Goal: Task Accomplishment & Management: Manage account settings

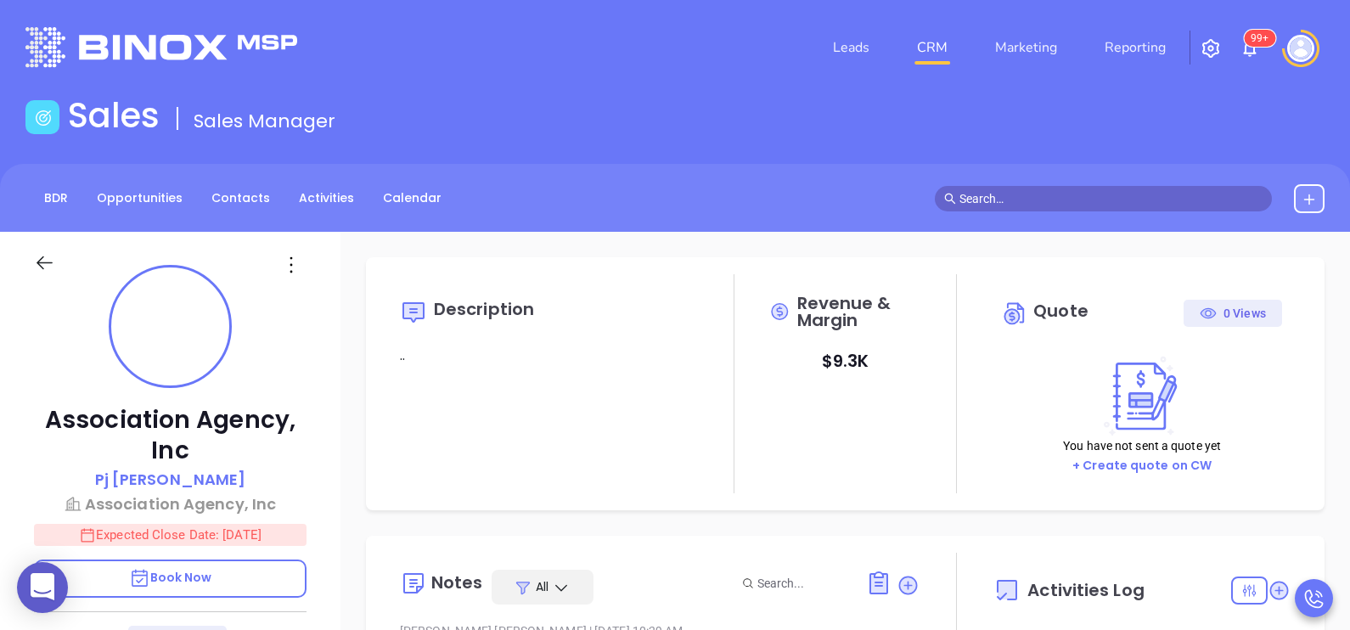
type input "10:00 am"
type input "09/10/2025"
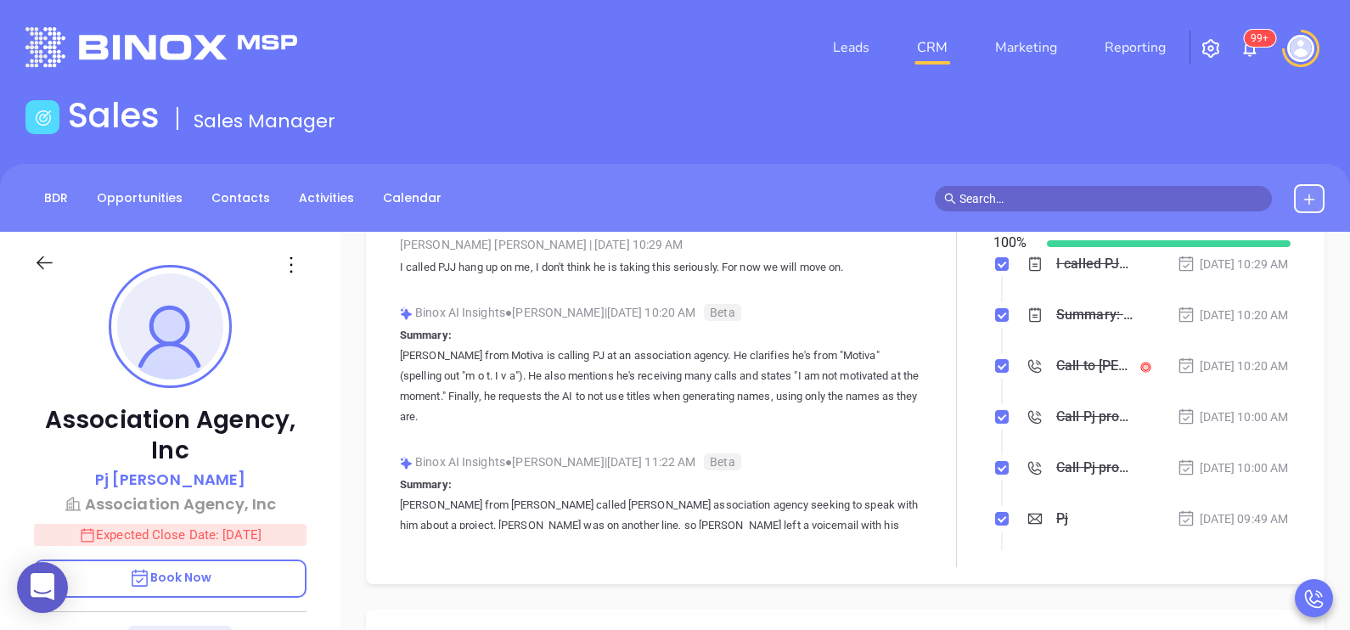
type input "[PERSON_NAME]"
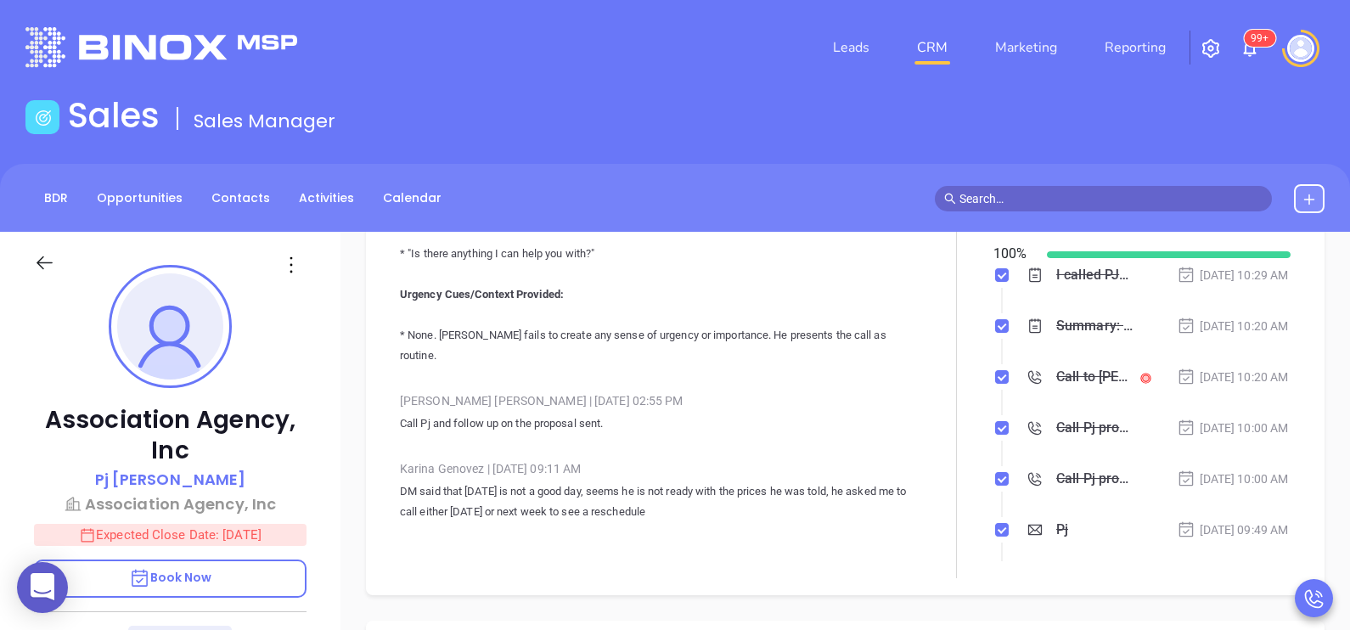
scroll to position [1363, 0]
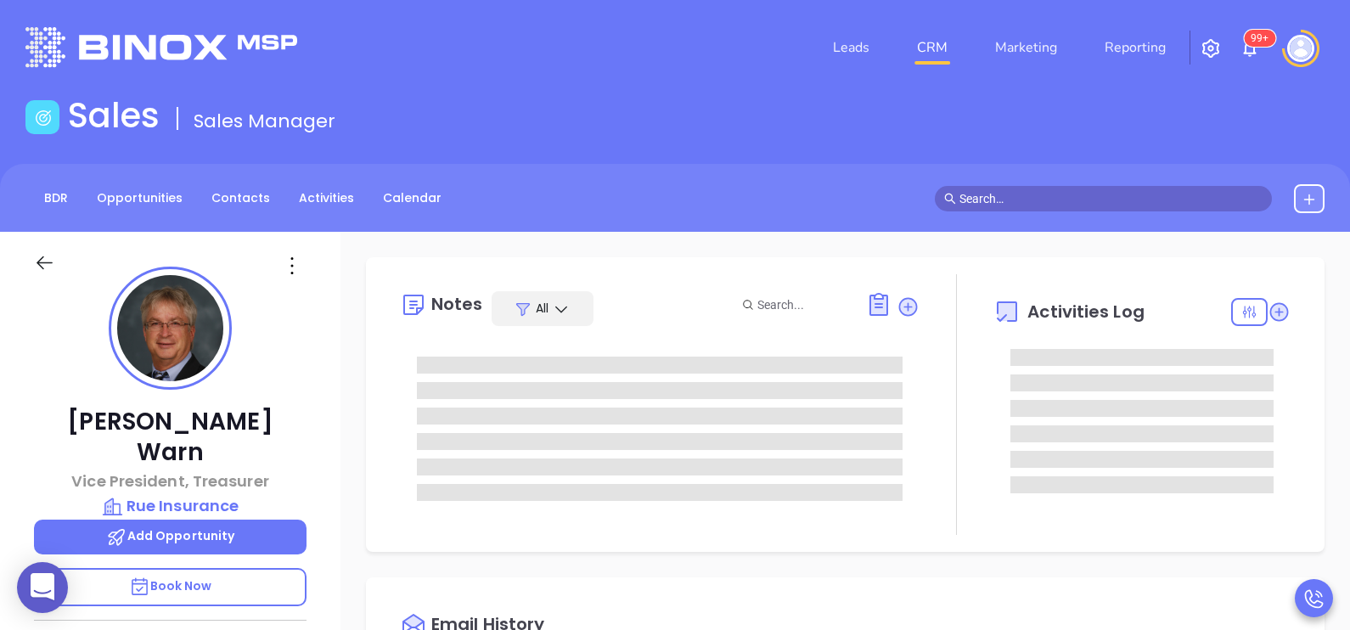
type input "10:00 am"
type input "09/10/2025"
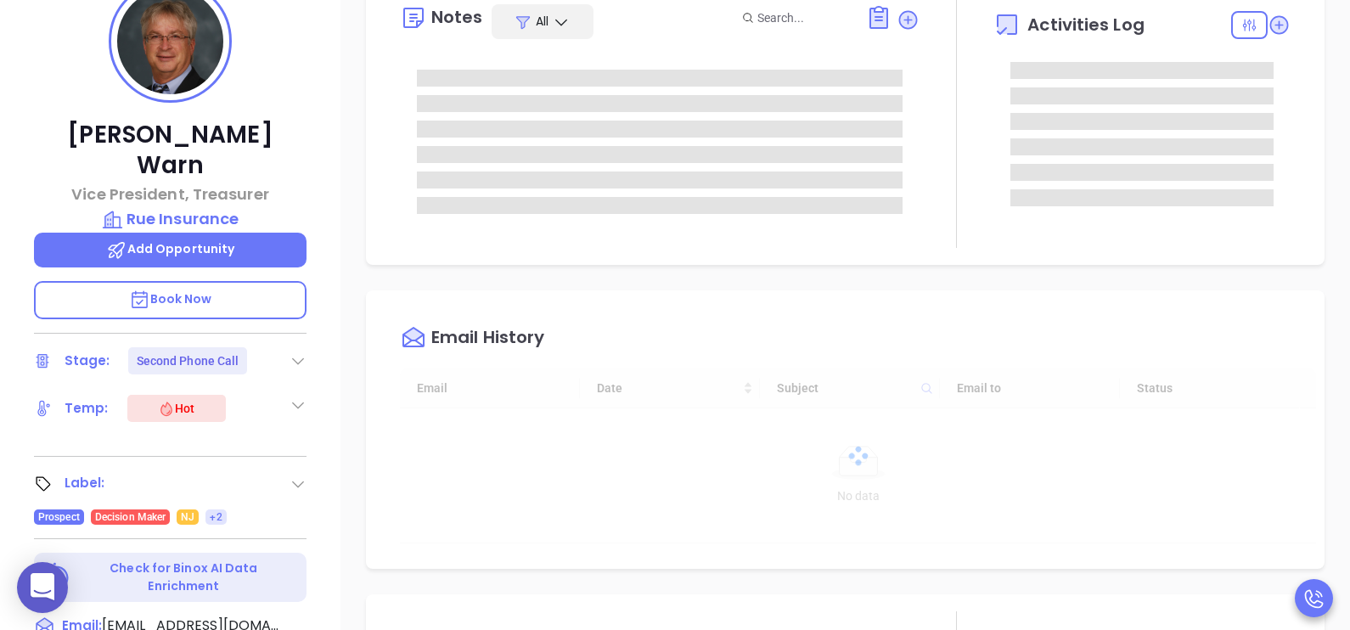
scroll to position [339, 0]
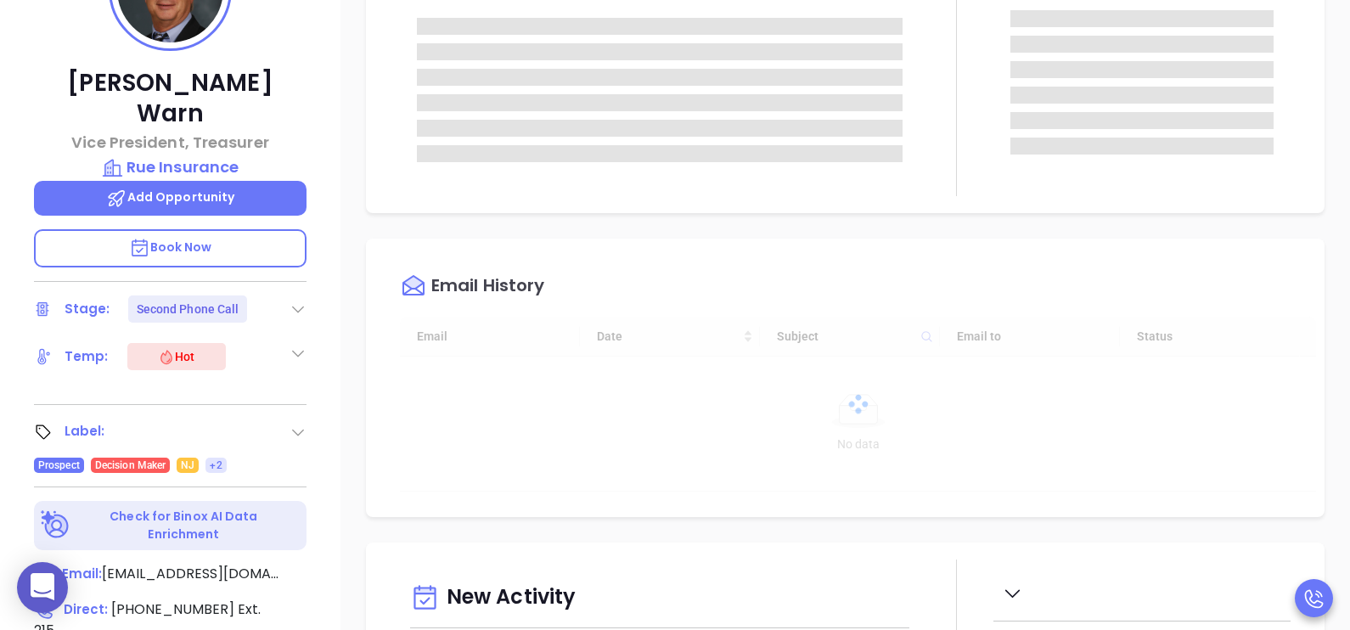
type input "[PERSON_NAME]"
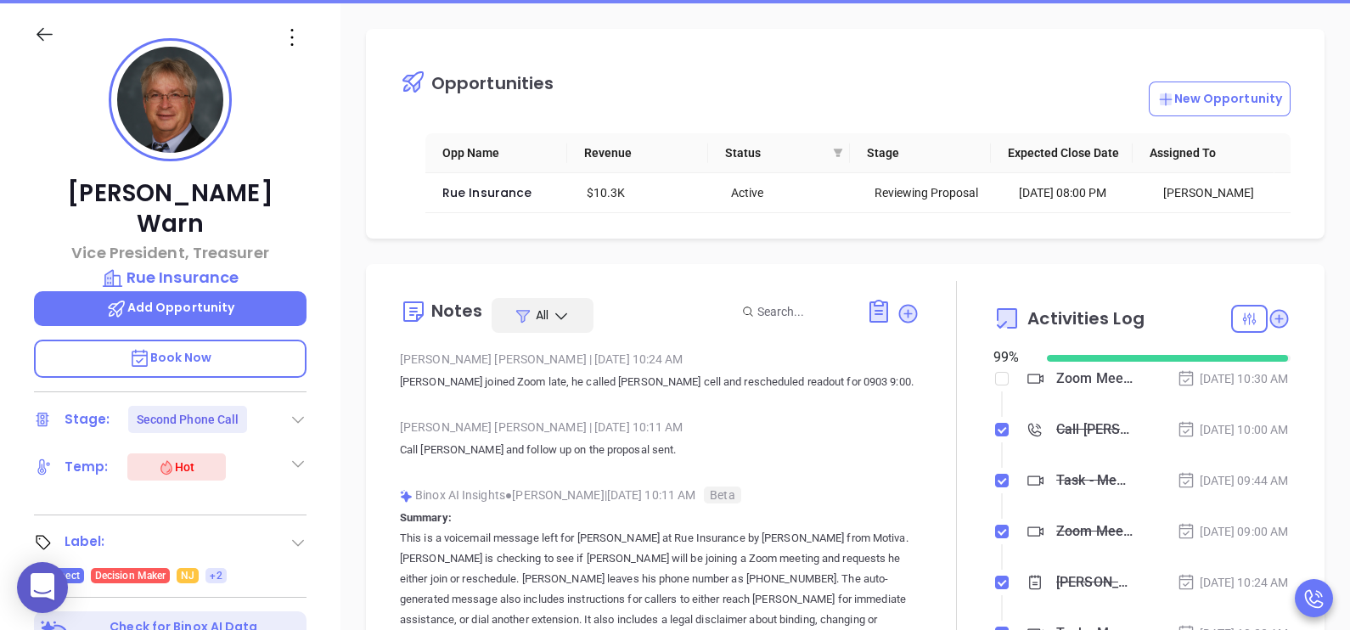
scroll to position [297, 0]
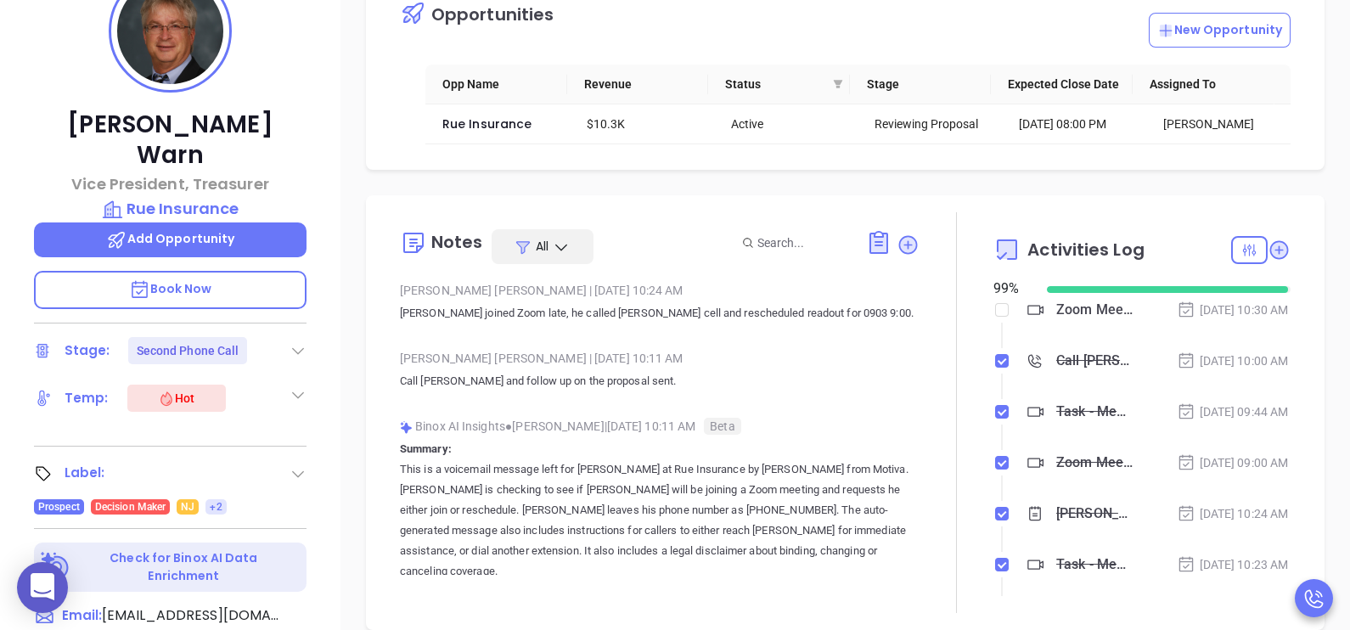
click at [832, 391] on p "Call John and follow up on the proposal sent." at bounding box center [659, 381] width 519 height 20
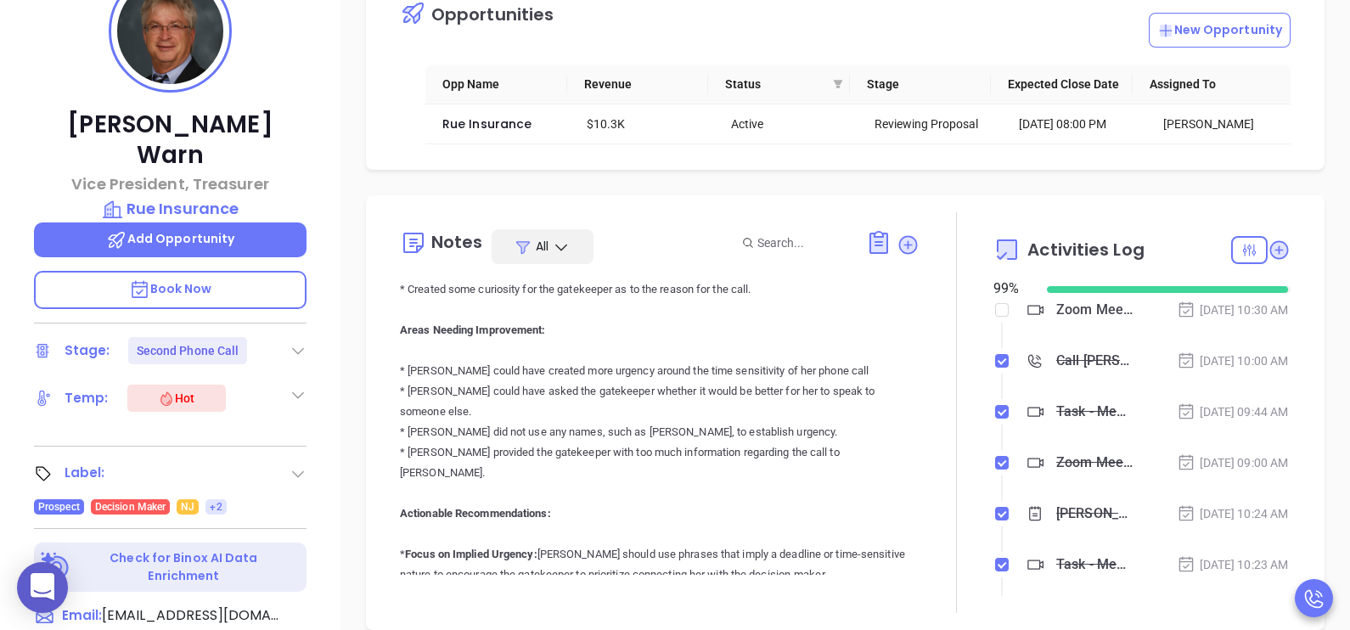
scroll to position [1740, 0]
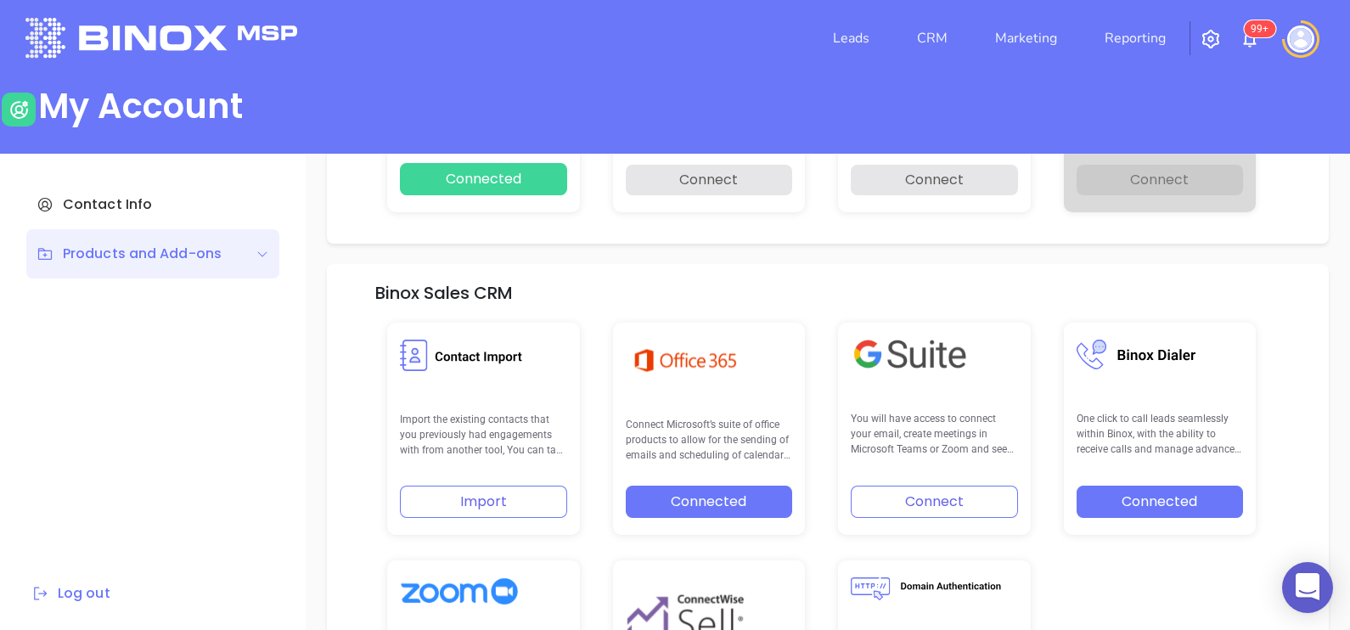
scroll to position [351, 0]
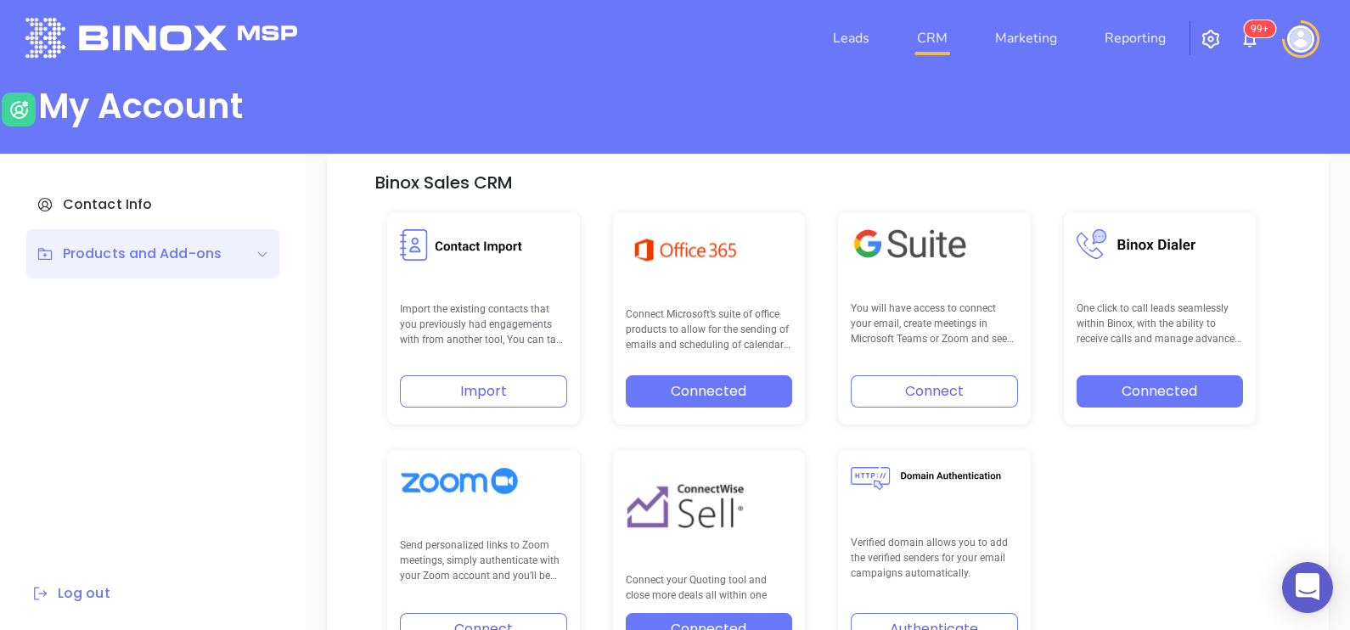
click at [918, 31] on link "CRM" at bounding box center [932, 38] width 44 height 34
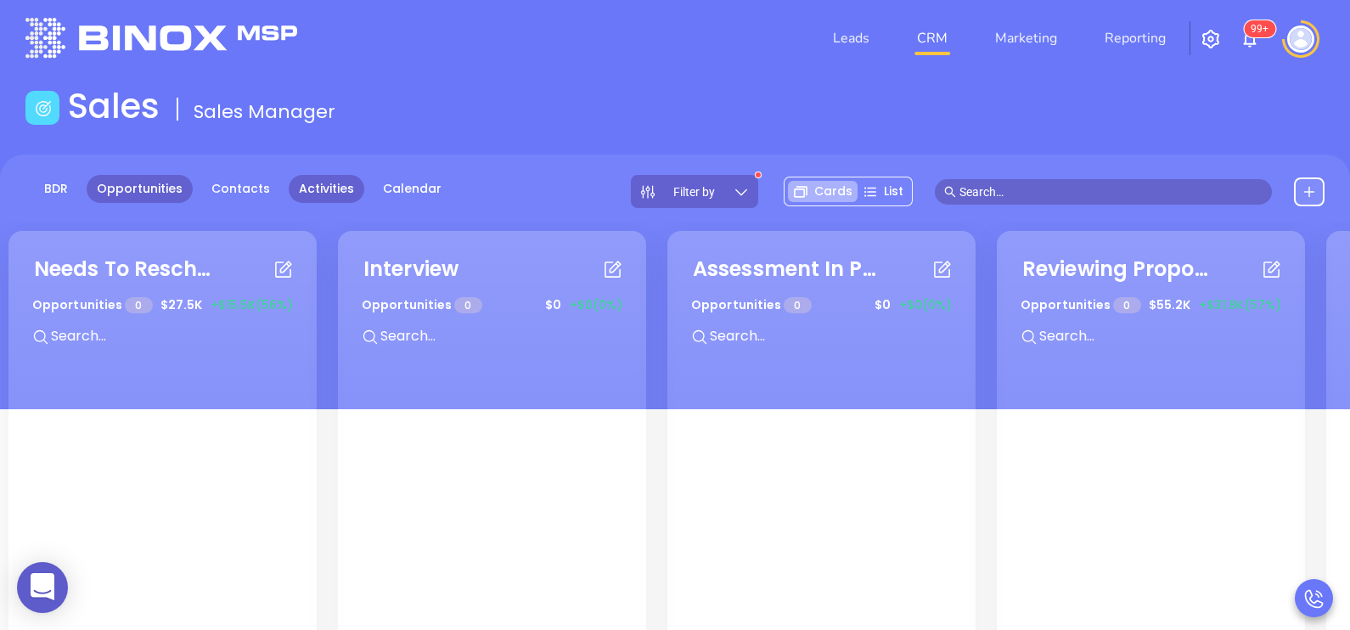
click at [310, 194] on link "Activities" at bounding box center [327, 189] width 76 height 28
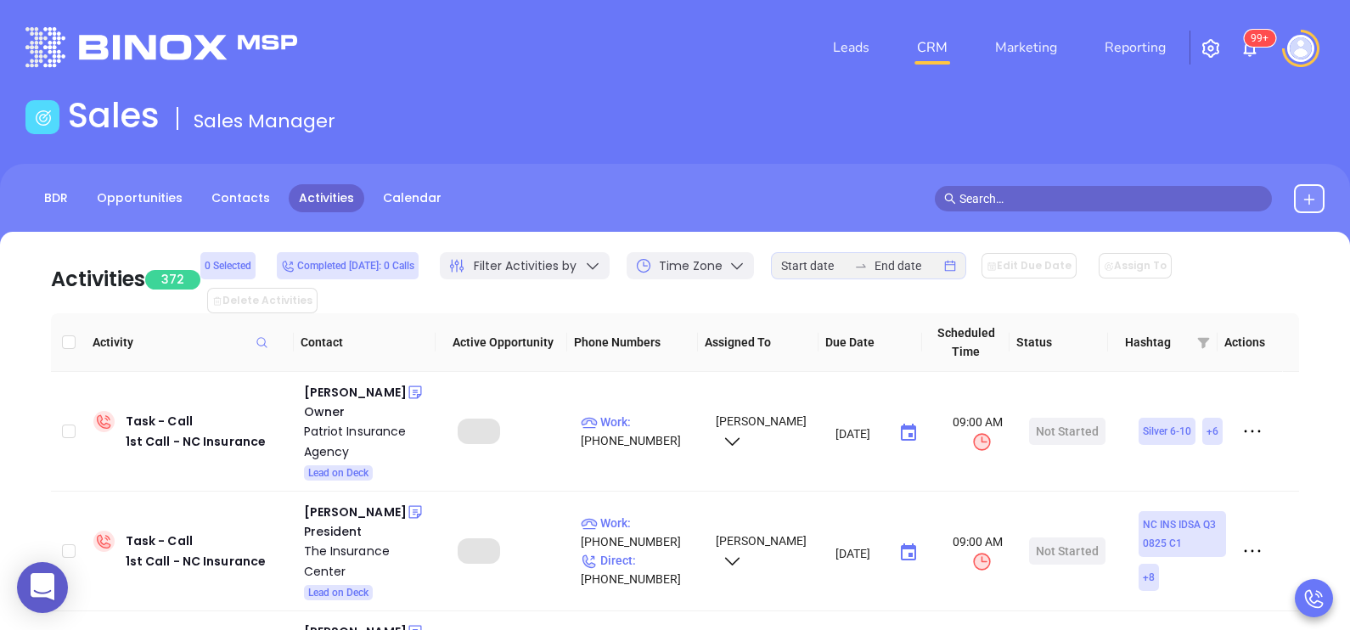
click at [862, 272] on icon "swap-right" at bounding box center [861, 266] width 14 height 14
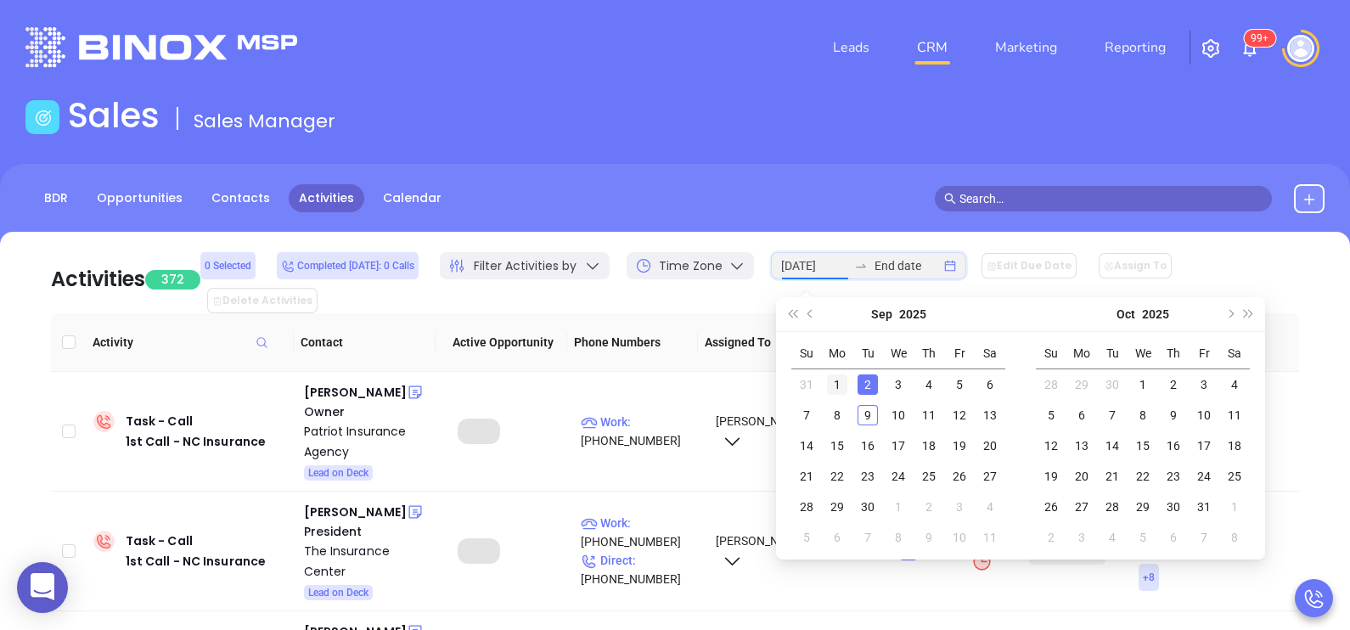
type input "[DATE]"
click at [815, 319] on button "Previous month (PageUp)" at bounding box center [810, 314] width 19 height 34
type input "[DATE]"
click at [955, 384] on div "1" at bounding box center [959, 384] width 20 height 20
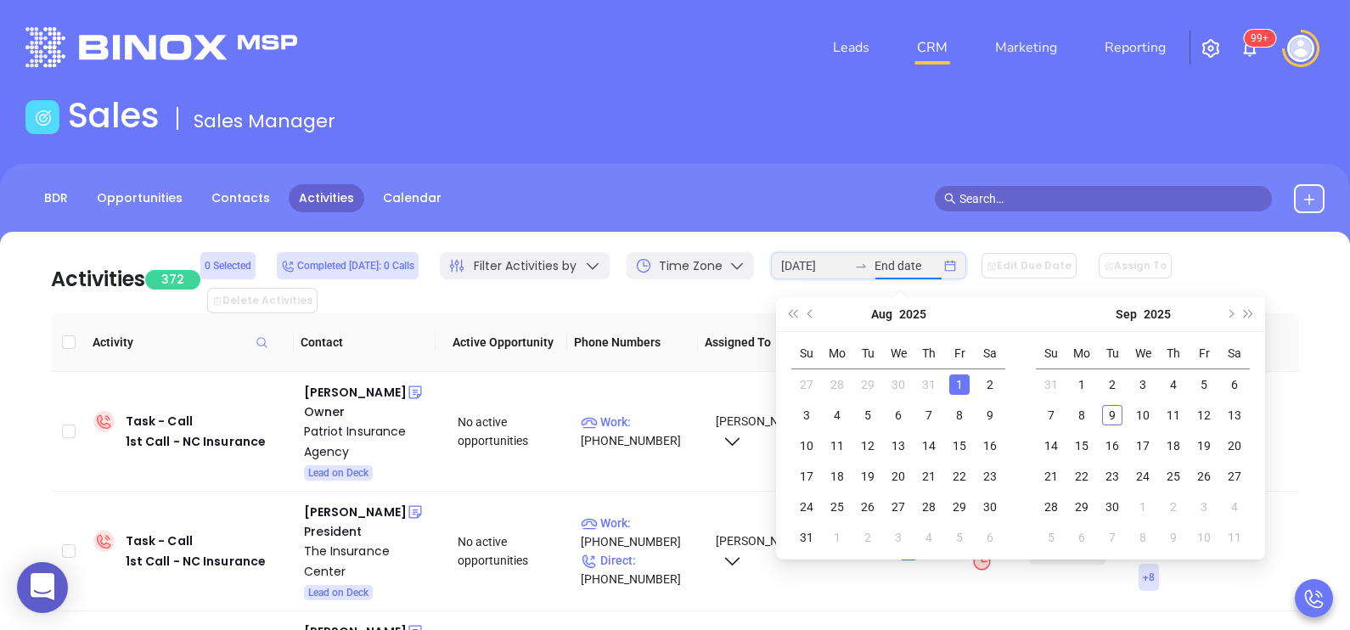
type input "[DATE]"
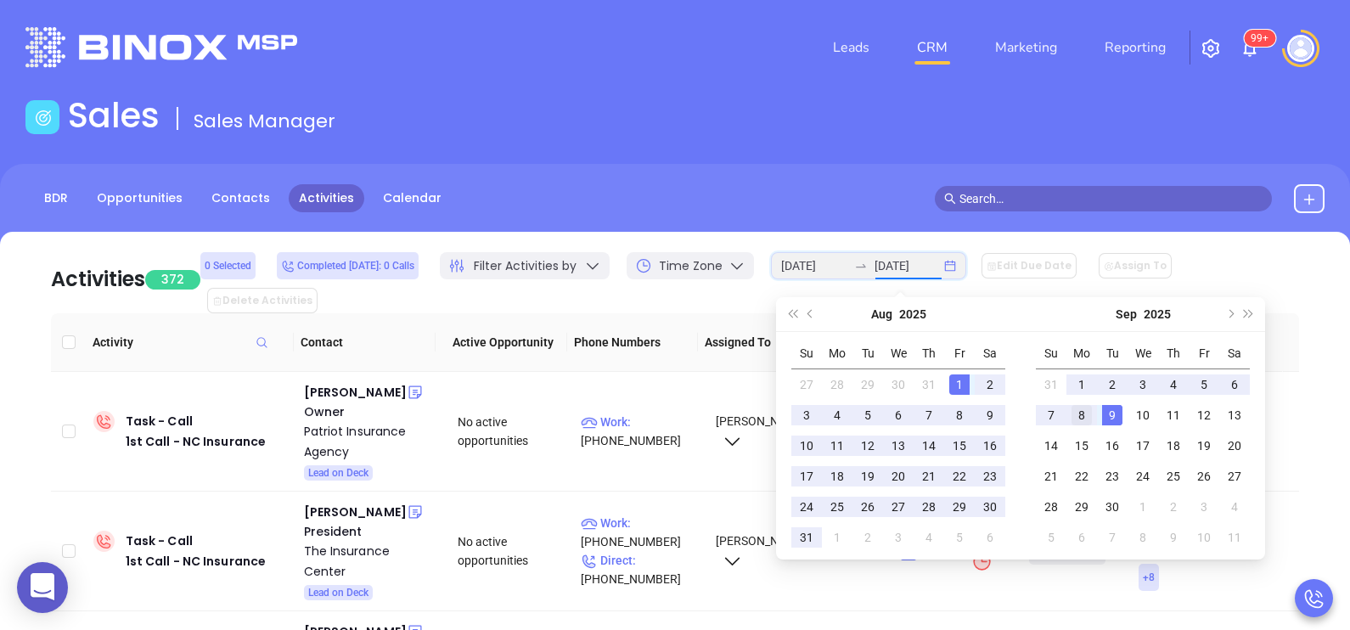
type input "[DATE]"
click at [1088, 416] on div "8" at bounding box center [1081, 415] width 20 height 20
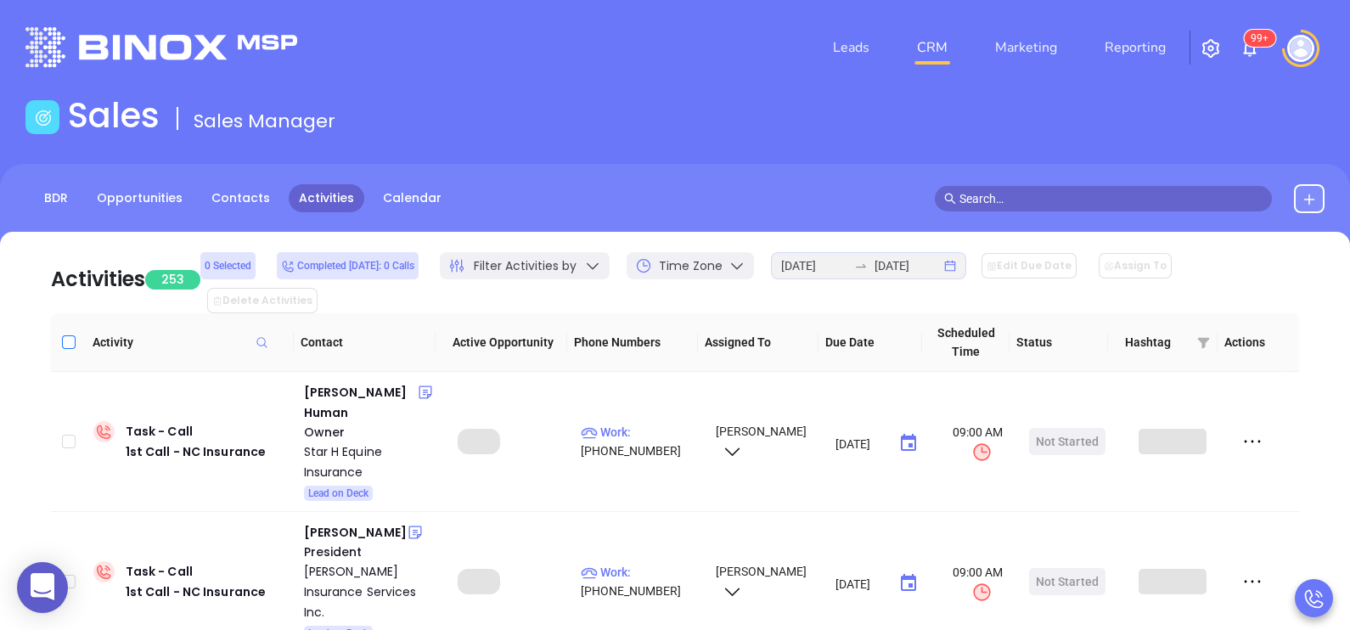
click at [70, 335] on input "Select all" at bounding box center [69, 342] width 14 height 14
checkbox input "true"
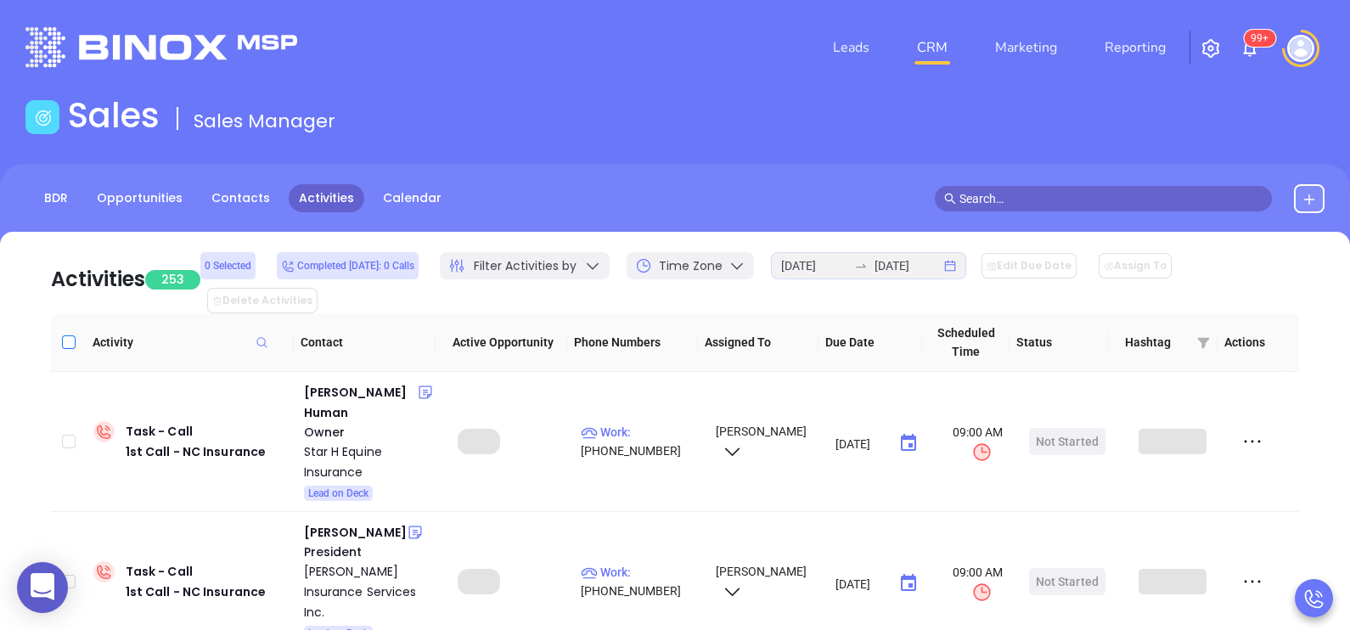
checkbox input "true"
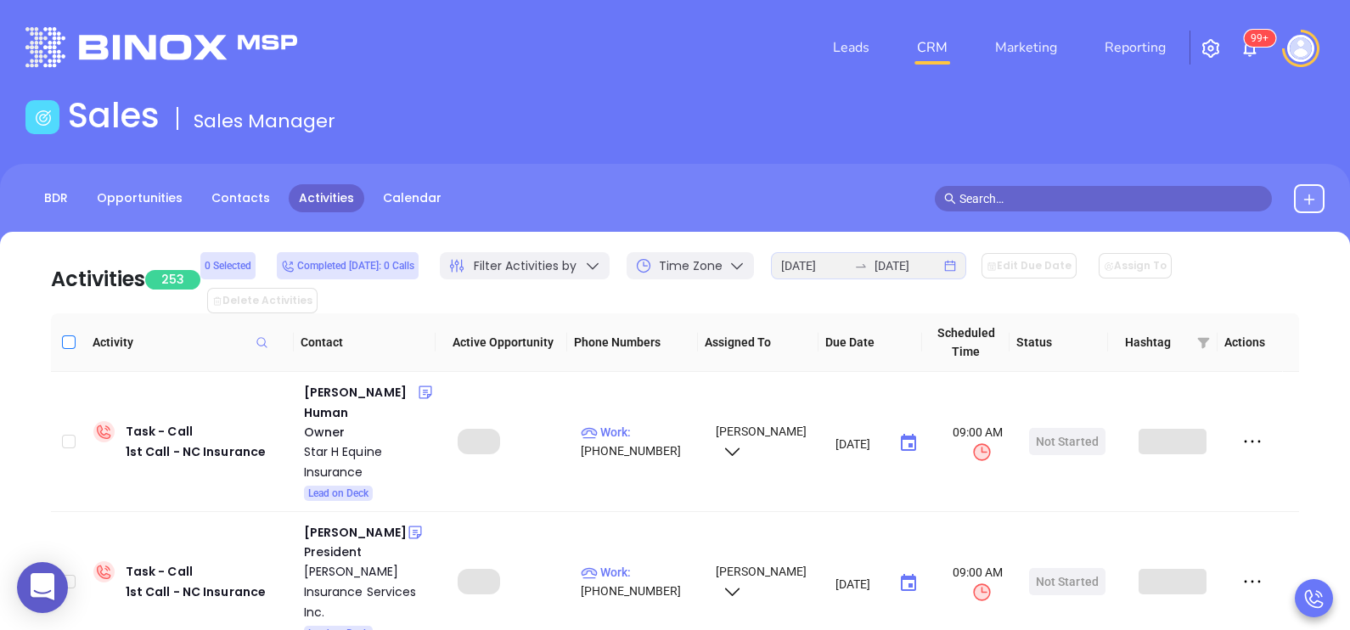
checkbox input "true"
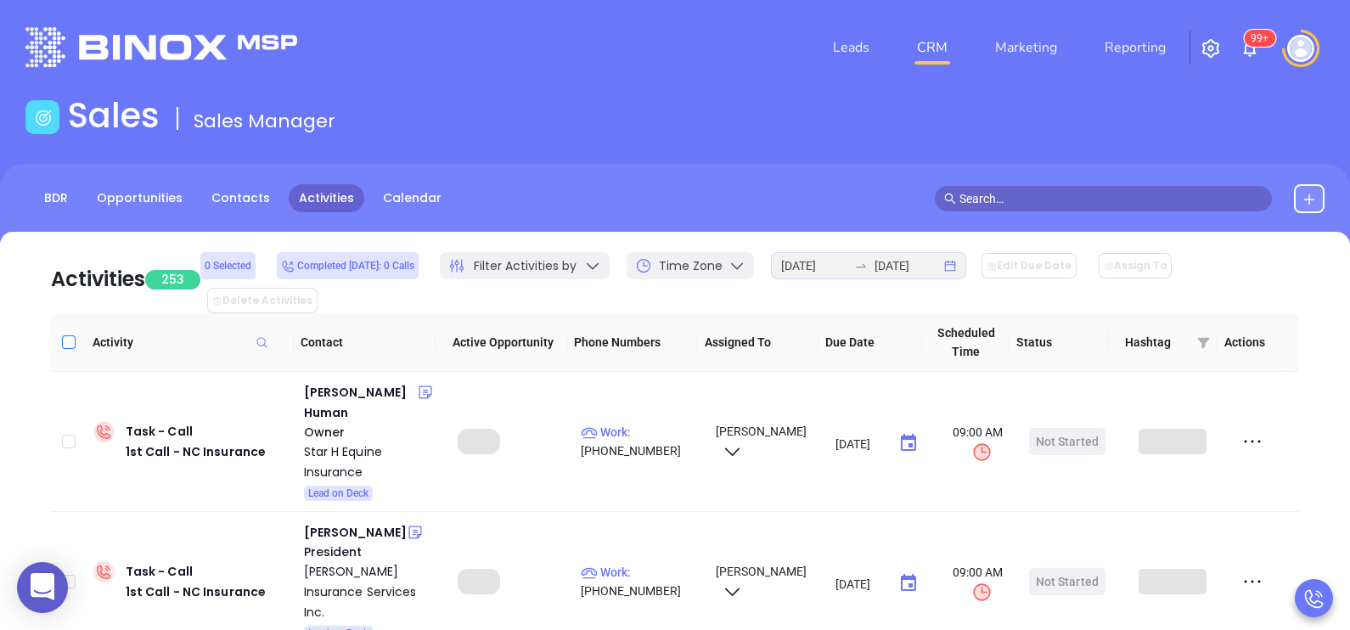
checkbox input "true"
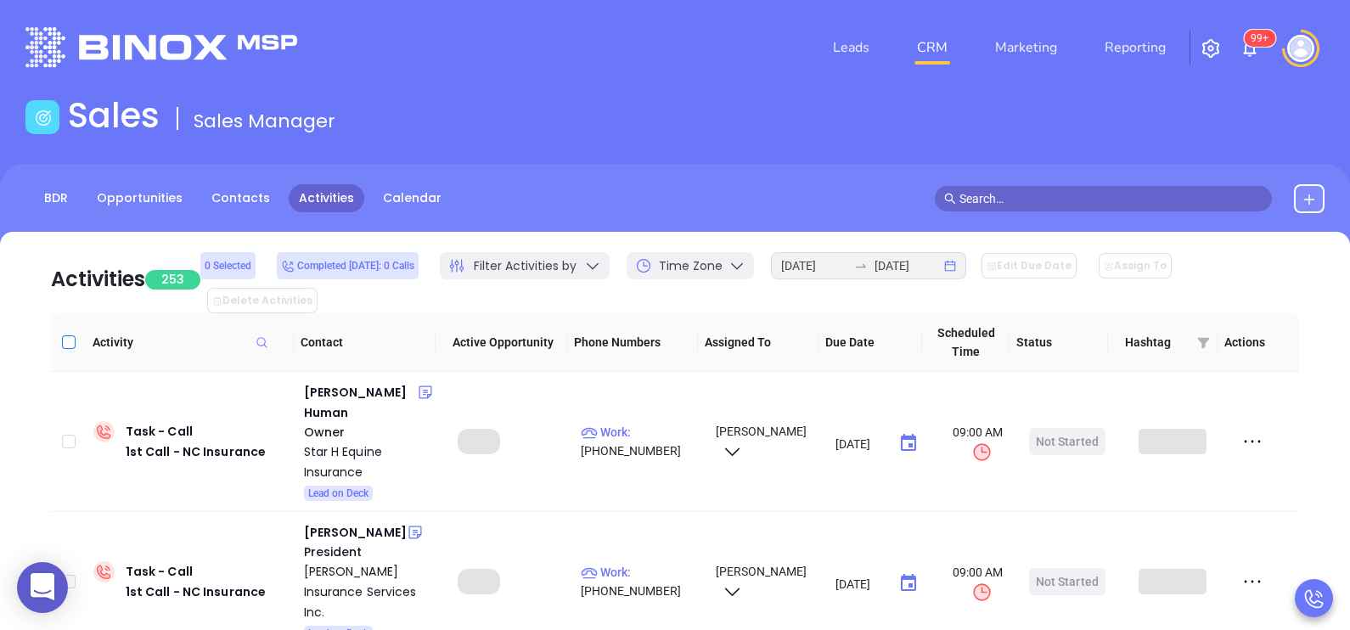
checkbox input "true"
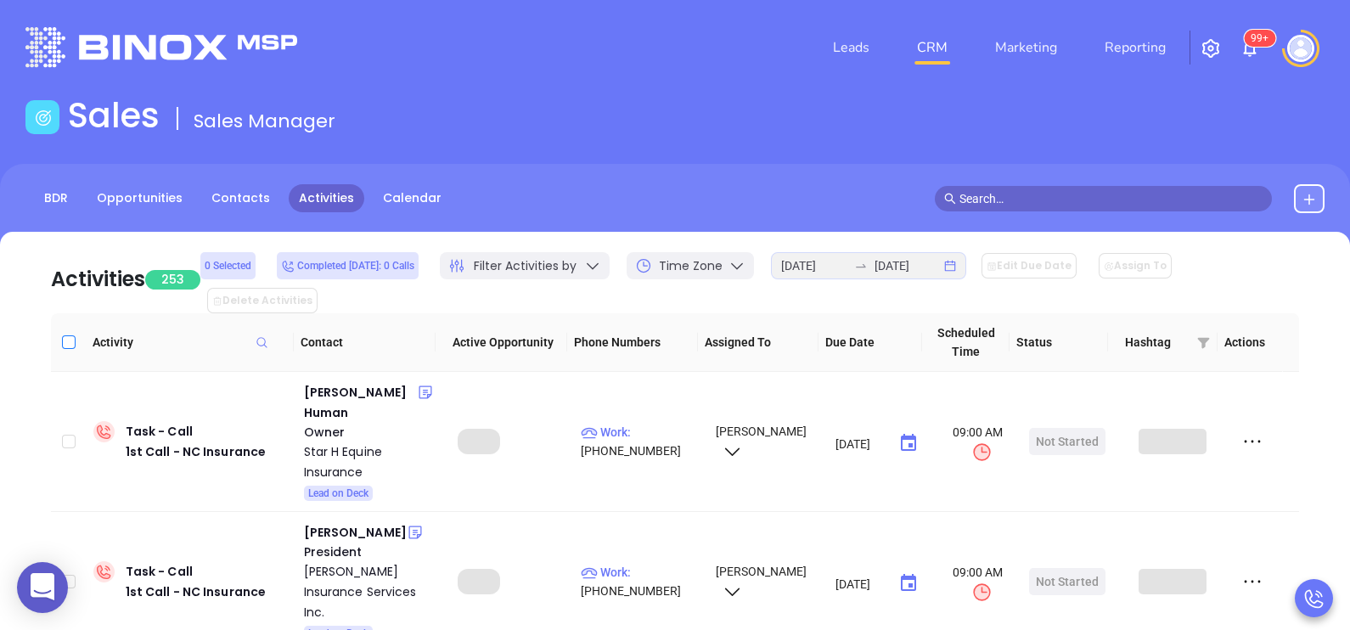
checkbox input "true"
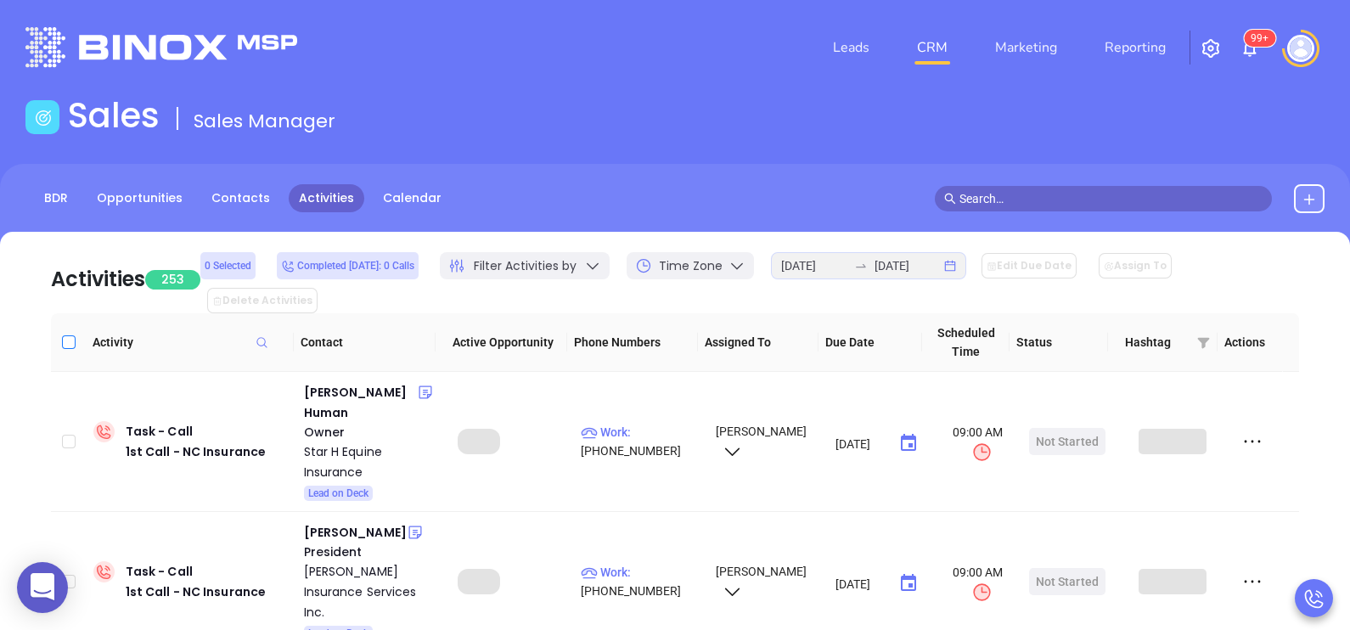
checkbox input "true"
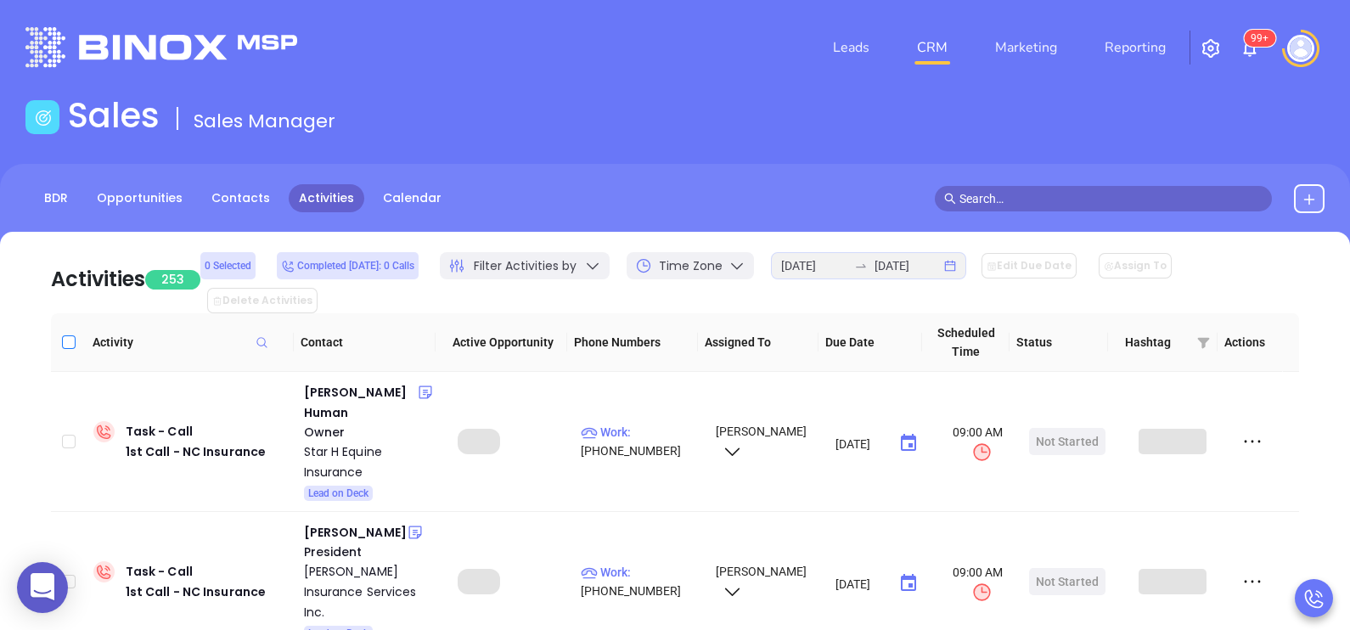
checkbox input "true"
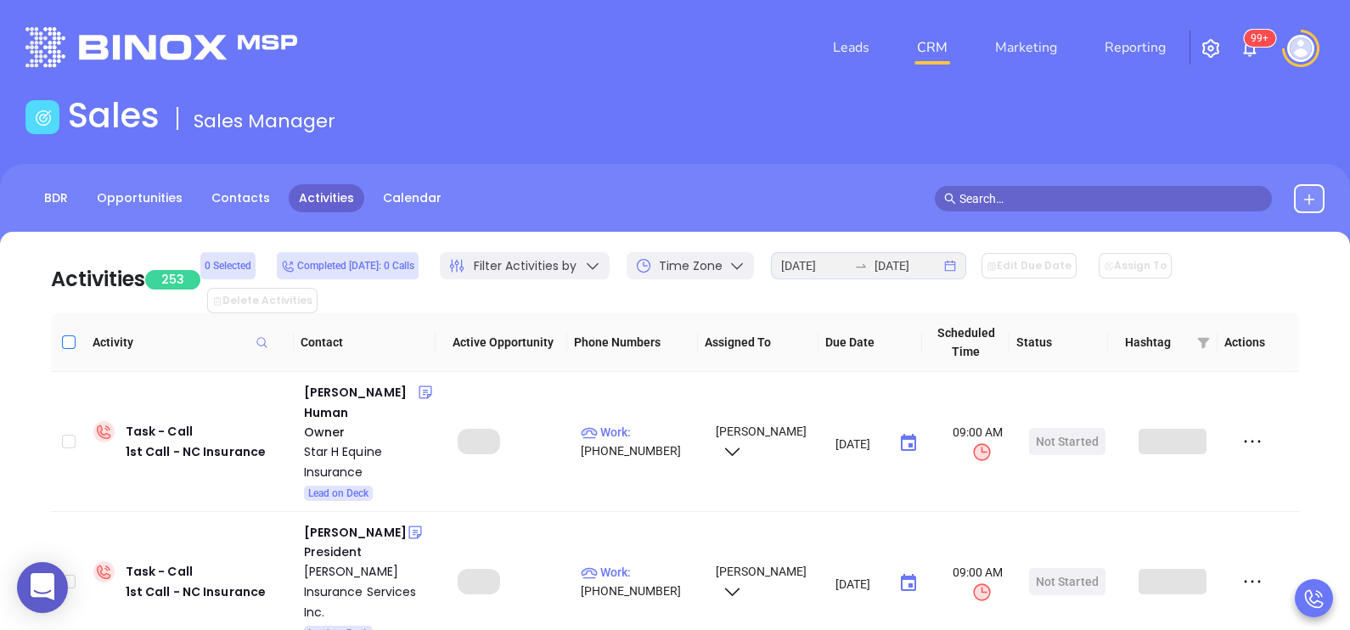
checkbox input "true"
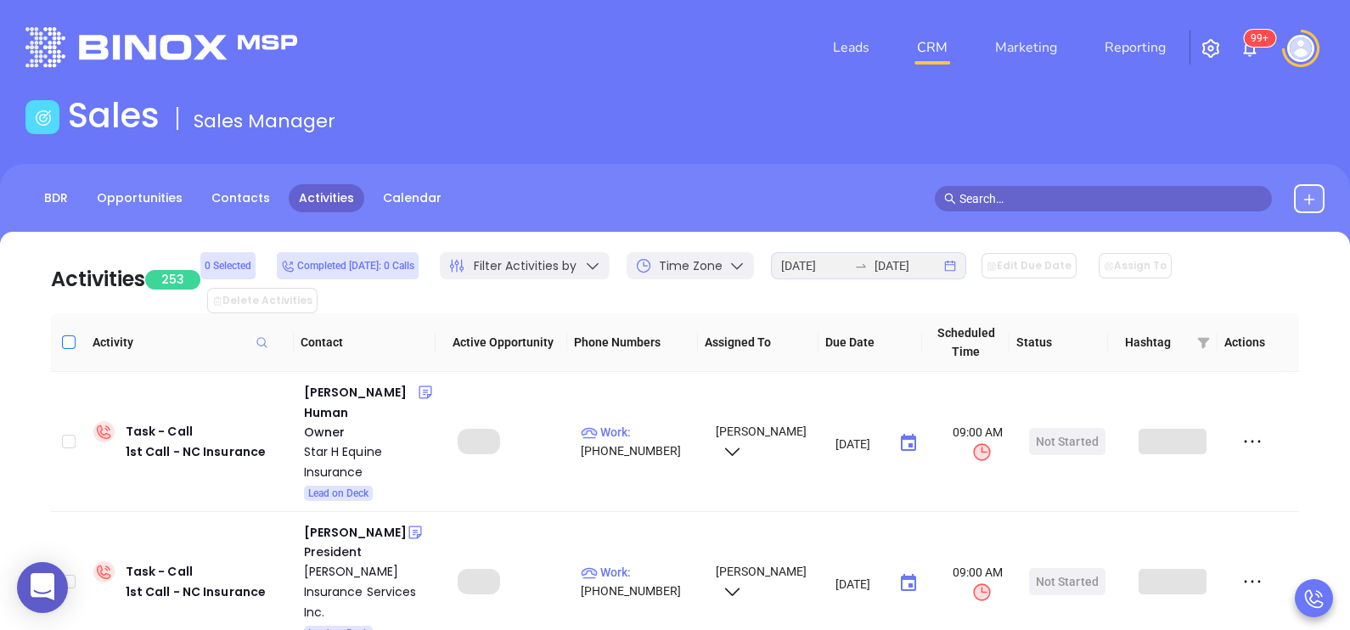
checkbox input "true"
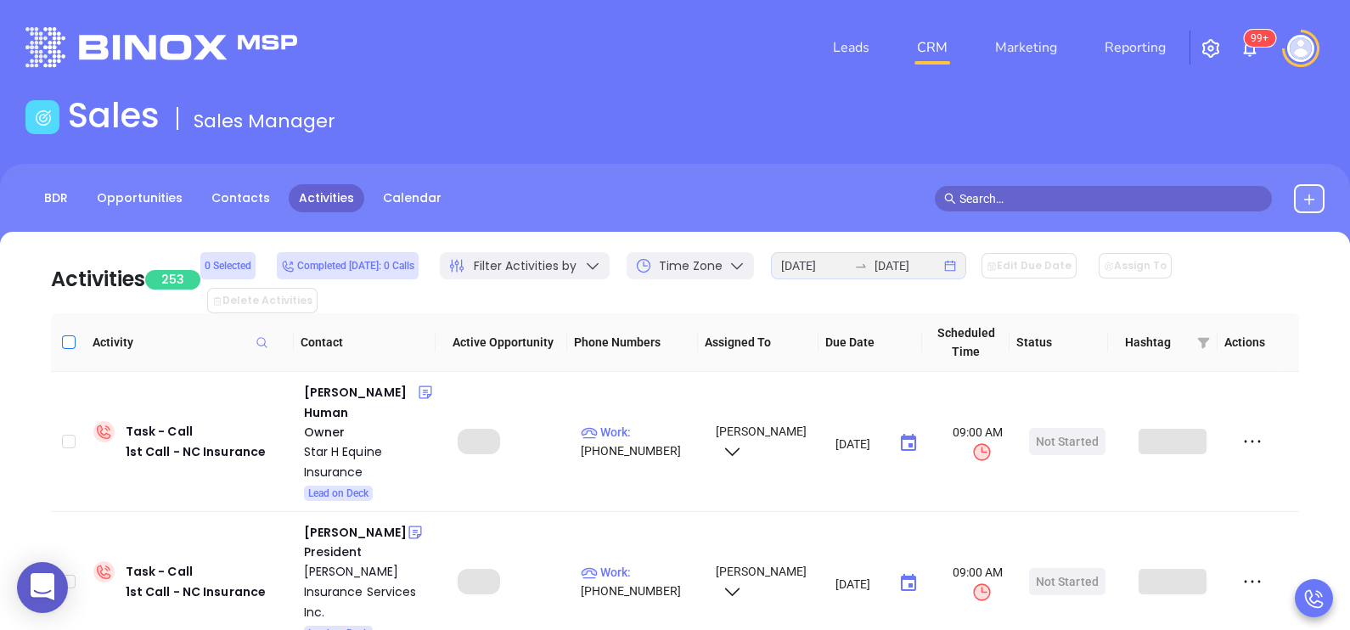
checkbox input "true"
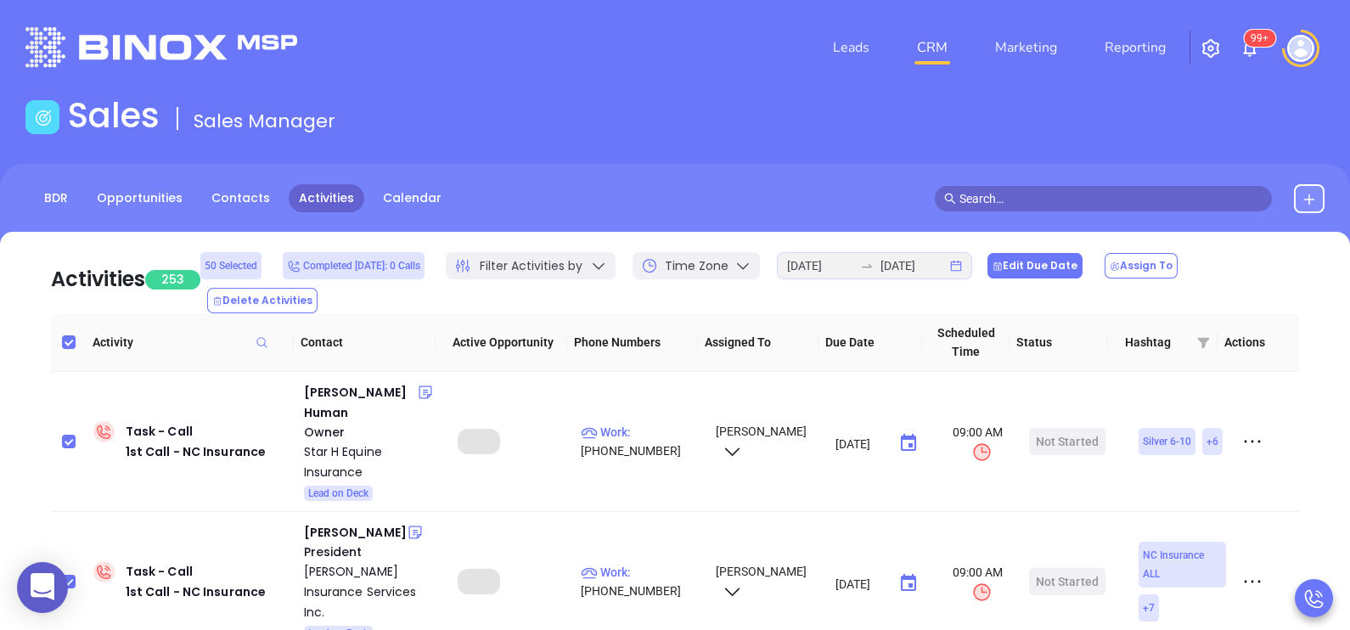
click at [1059, 277] on button "Edit Due Date" at bounding box center [1034, 265] width 95 height 25
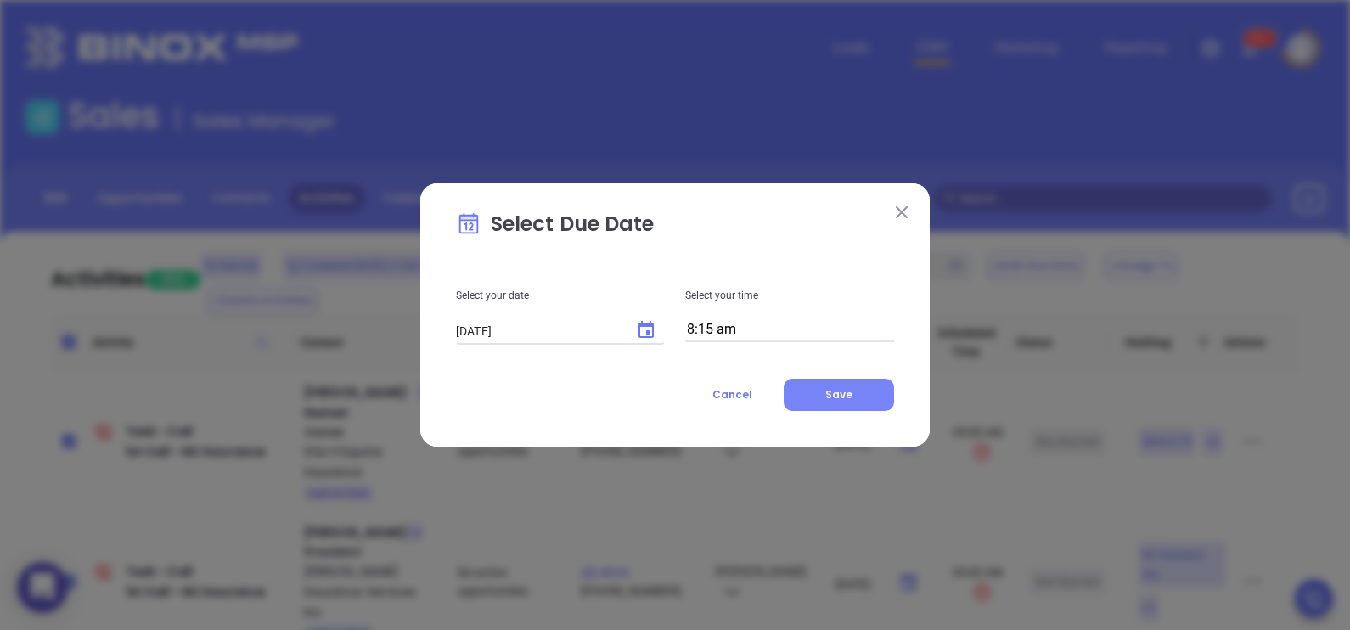
click at [816, 396] on button "Save" at bounding box center [838, 395] width 110 height 32
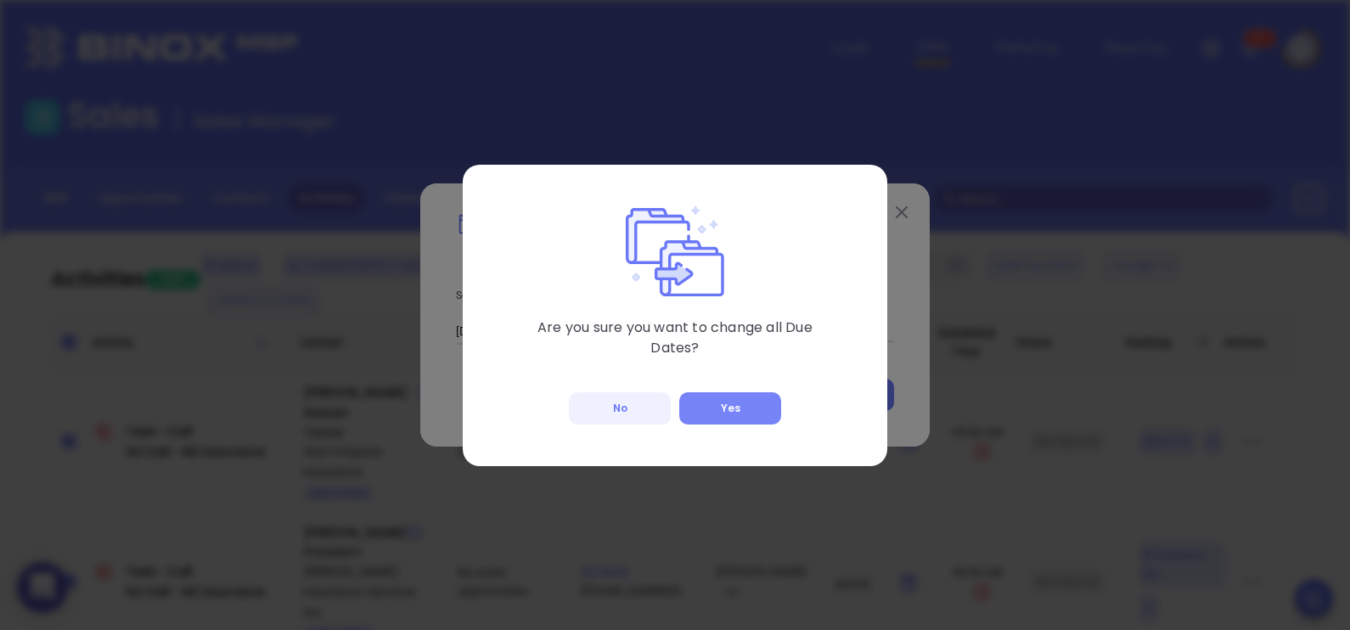
click at [715, 413] on button "Yes" at bounding box center [730, 408] width 102 height 32
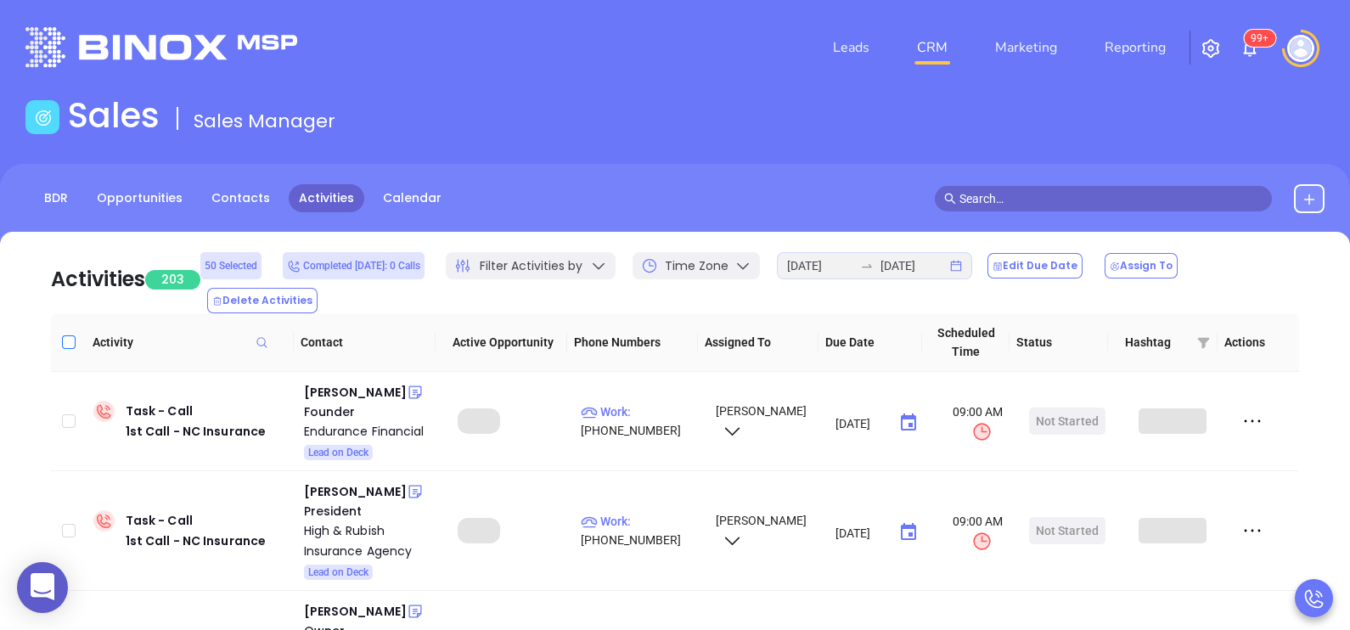
click at [75, 335] on input "Select all" at bounding box center [69, 342] width 14 height 14
checkbox input "true"
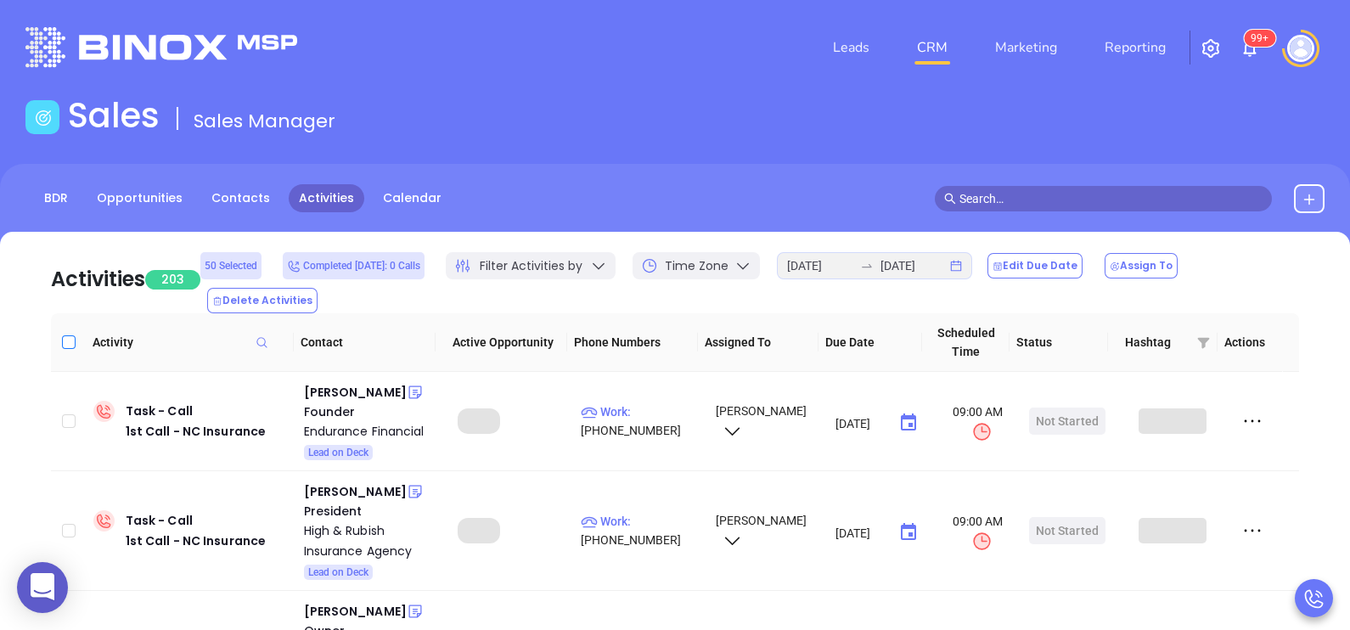
checkbox input "true"
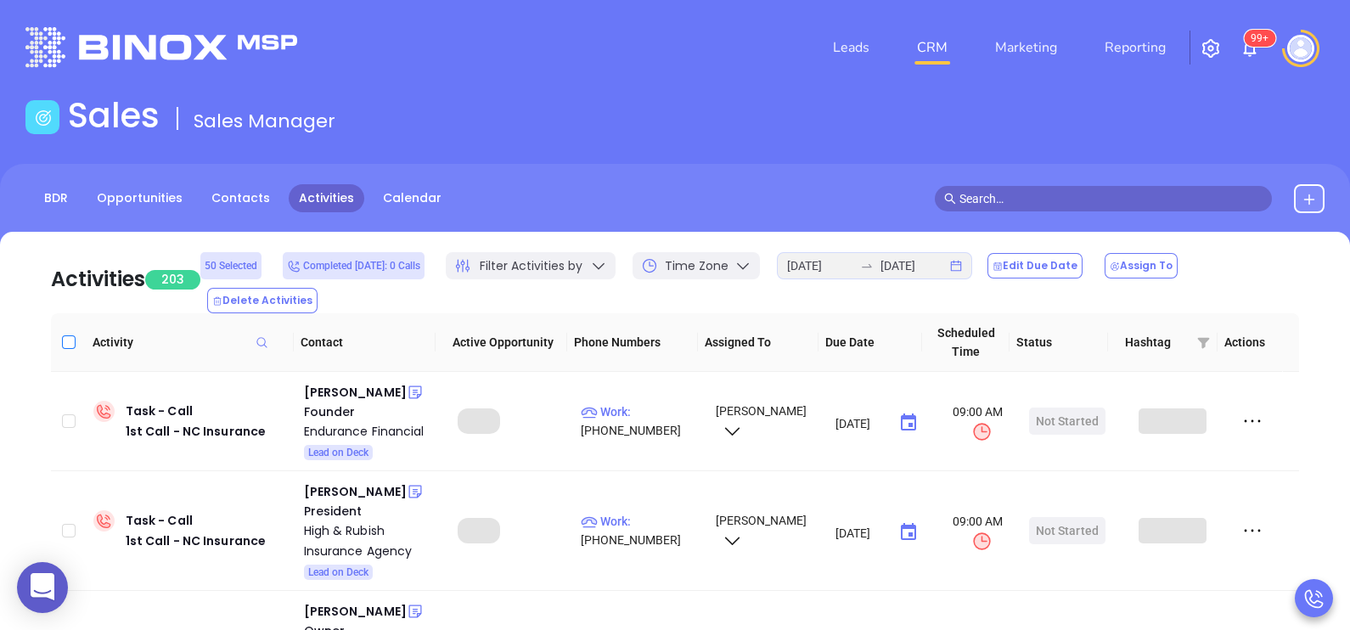
checkbox input "true"
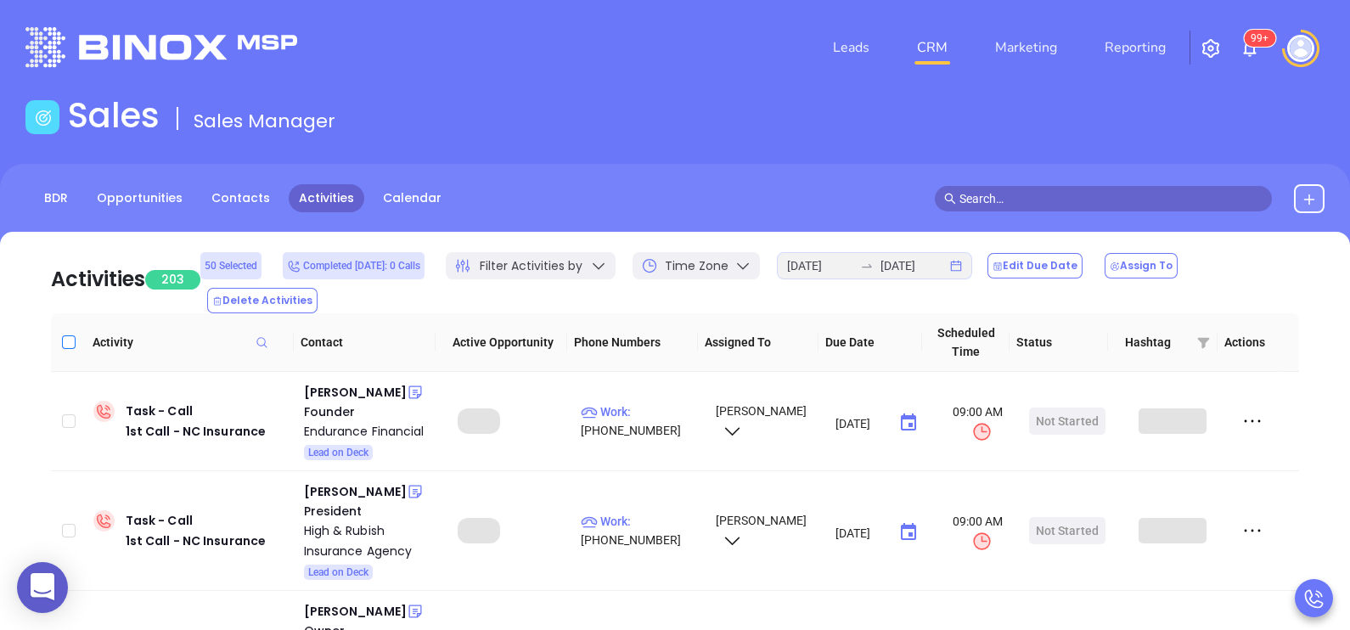
checkbox input "true"
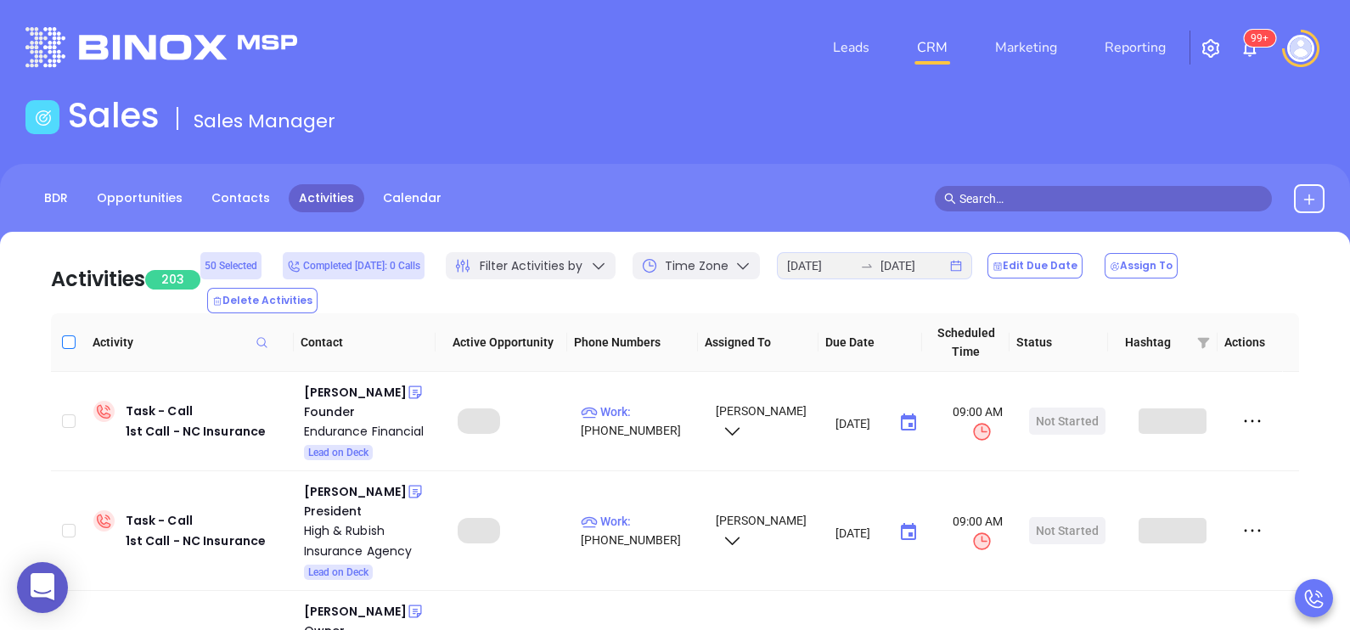
checkbox input "true"
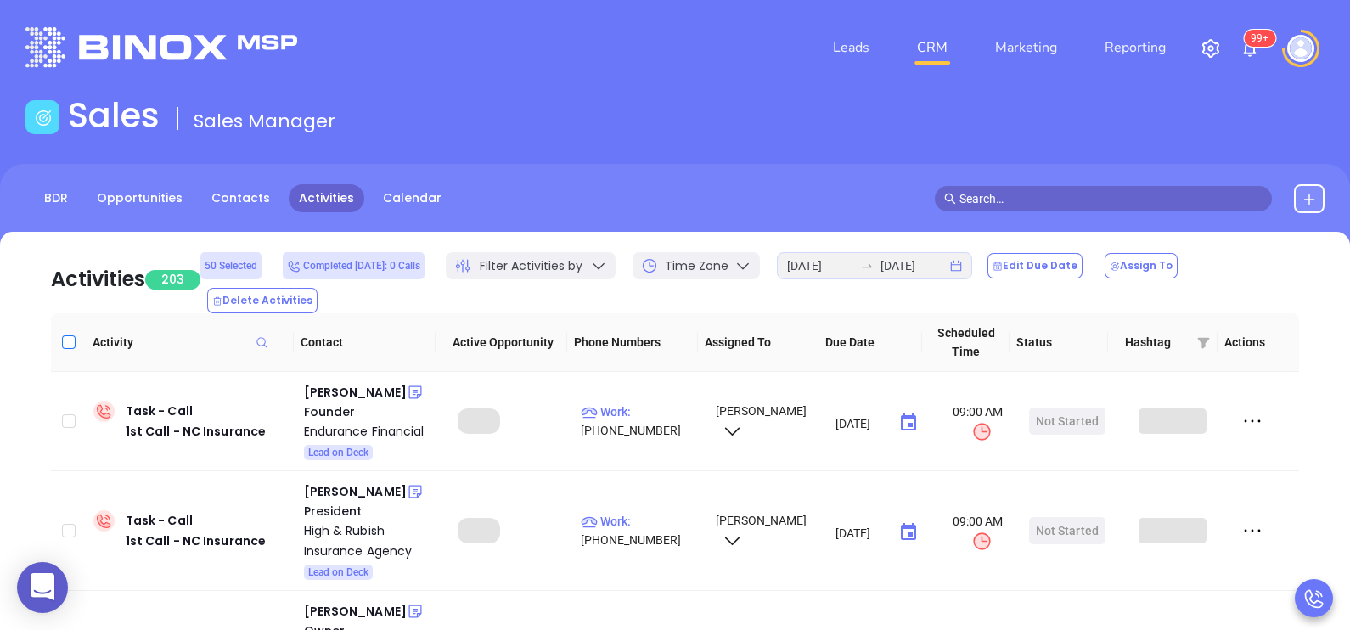
checkbox input "true"
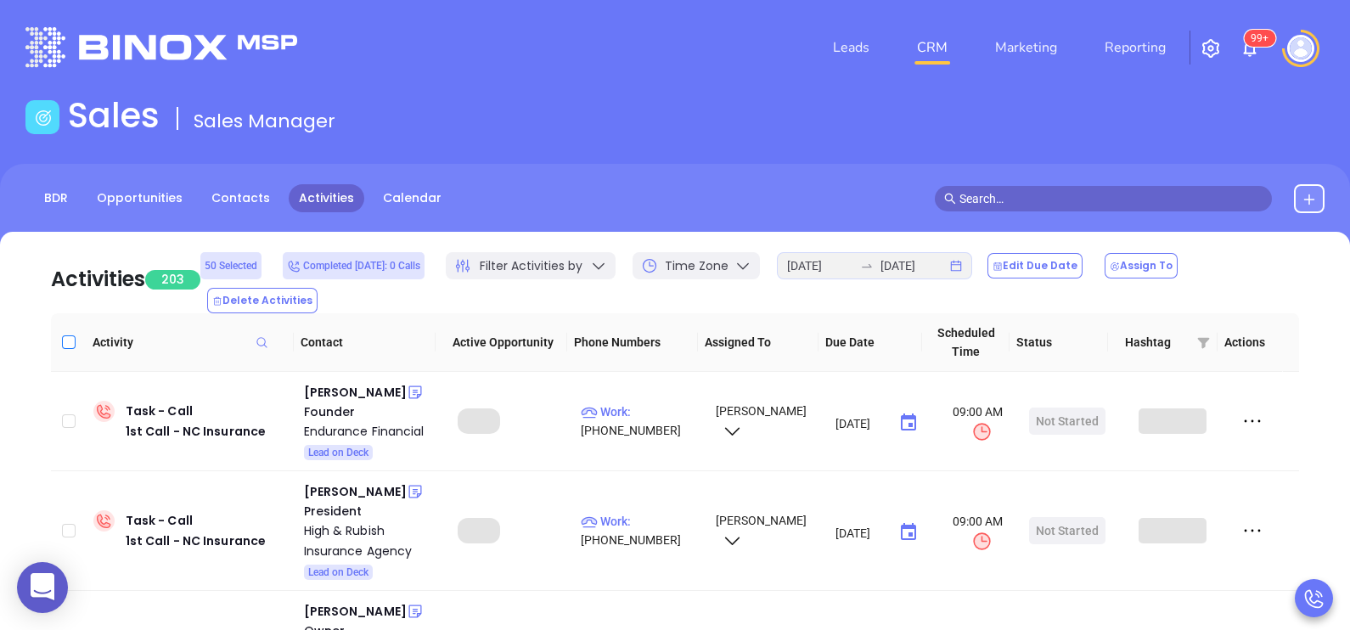
checkbox input "true"
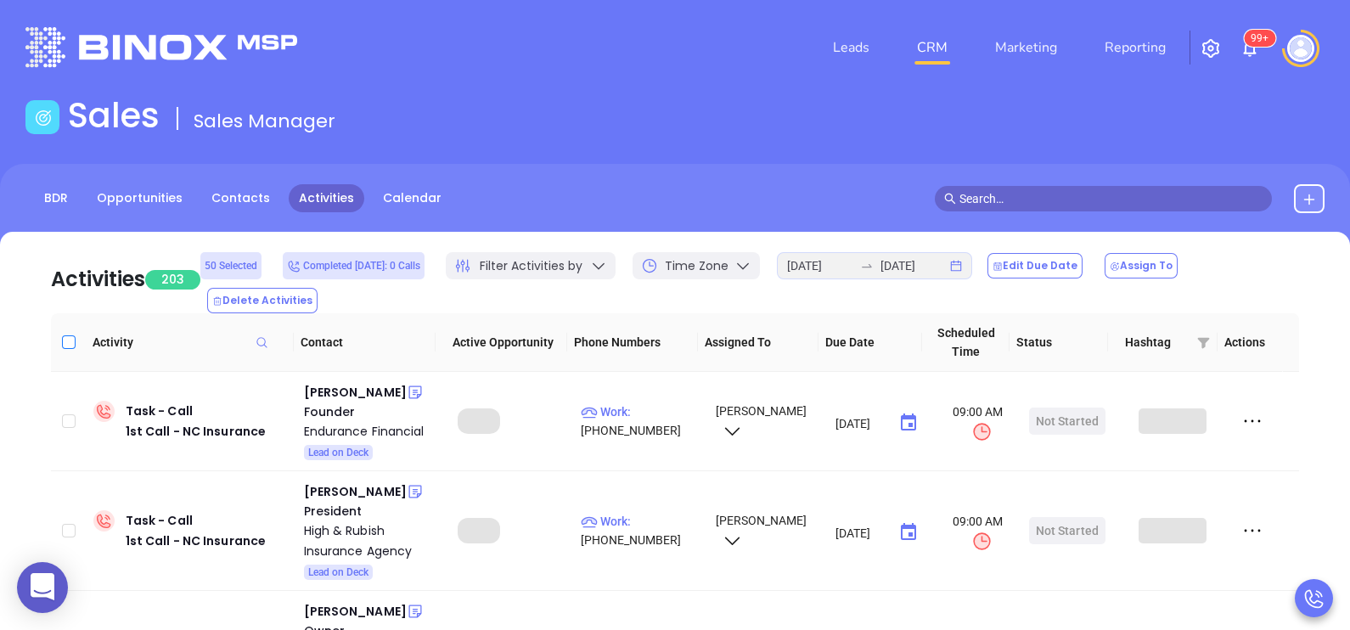
checkbox input "true"
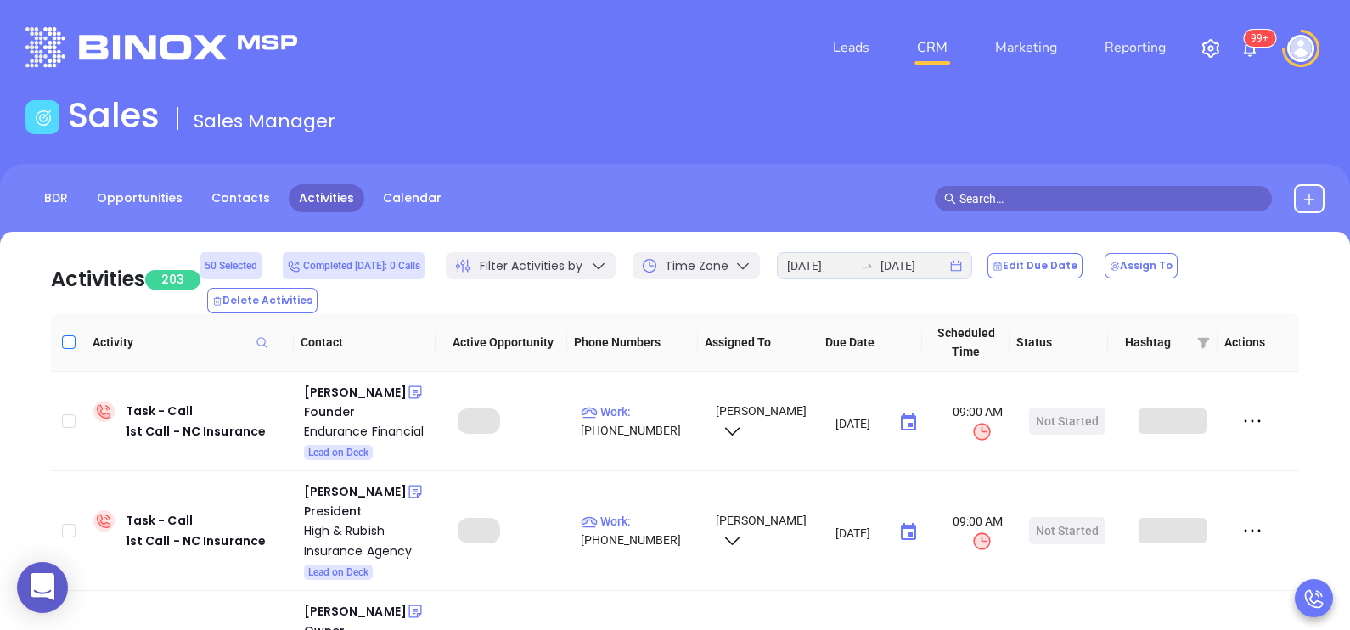
checkbox input "true"
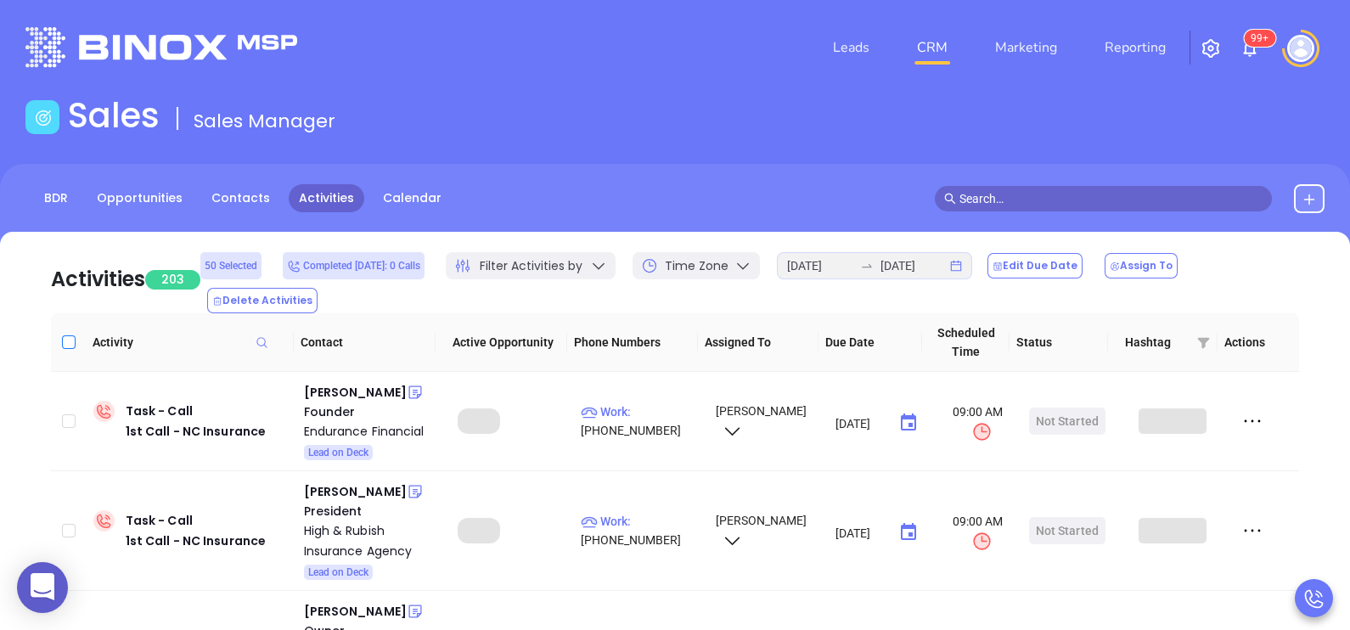
checkbox input "true"
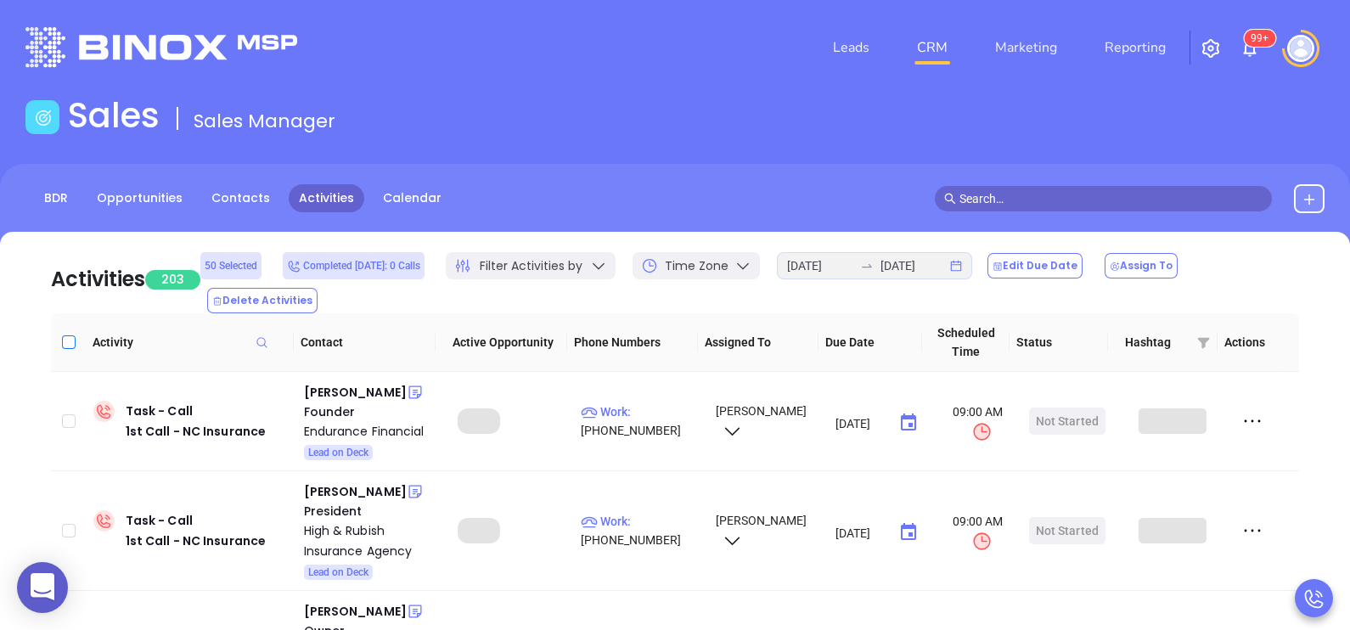
checkbox input "true"
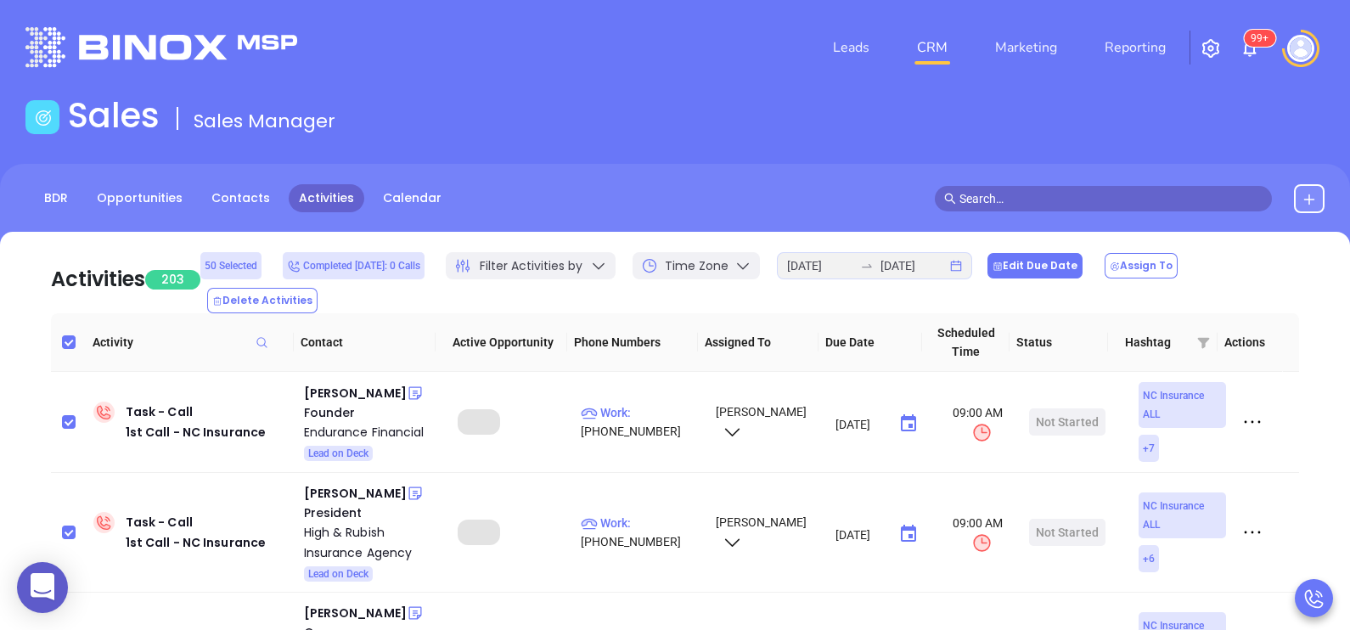
click at [1047, 278] on button "Edit Due Date" at bounding box center [1034, 265] width 95 height 25
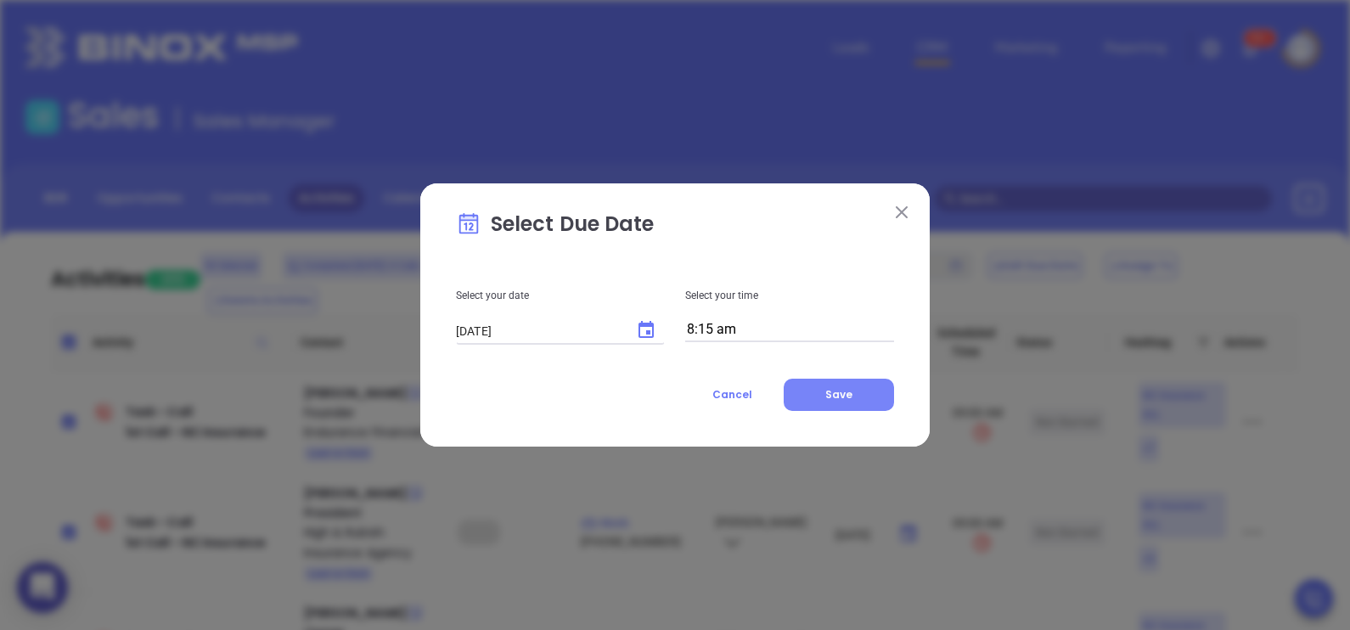
click at [847, 391] on span "Save" at bounding box center [838, 394] width 27 height 14
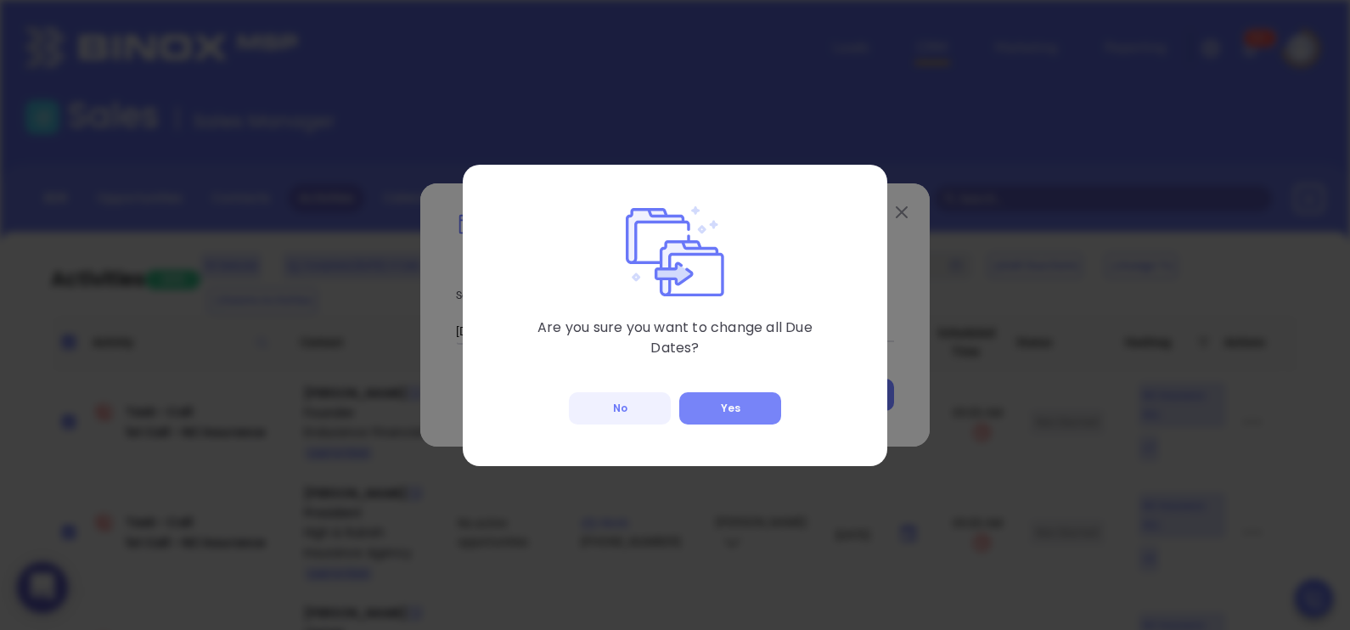
click at [759, 413] on button "Yes" at bounding box center [730, 408] width 102 height 32
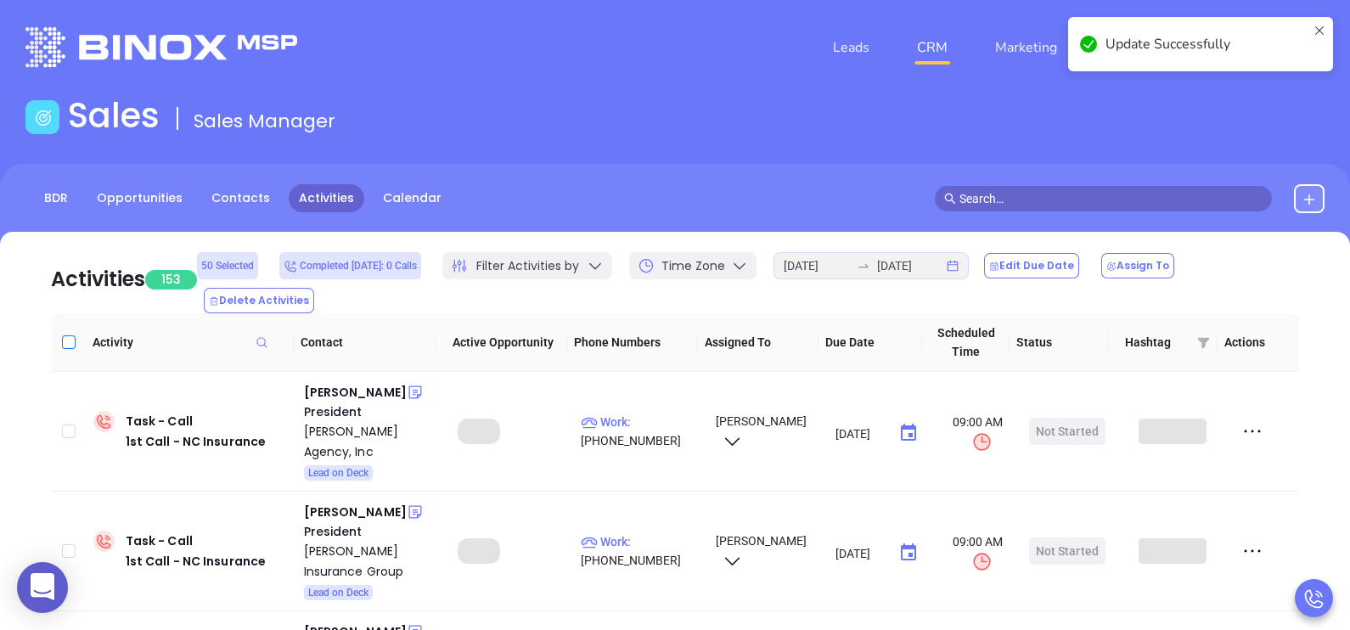
click at [71, 335] on input "Select all" at bounding box center [69, 342] width 14 height 14
checkbox input "true"
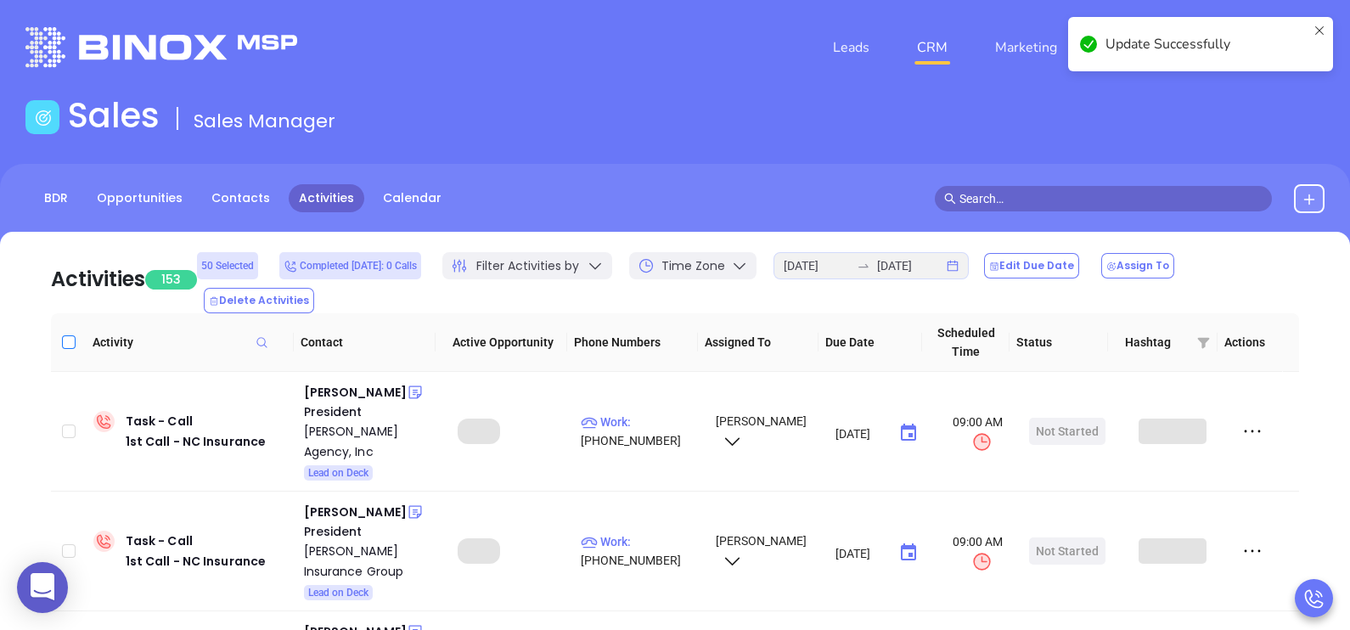
checkbox input "true"
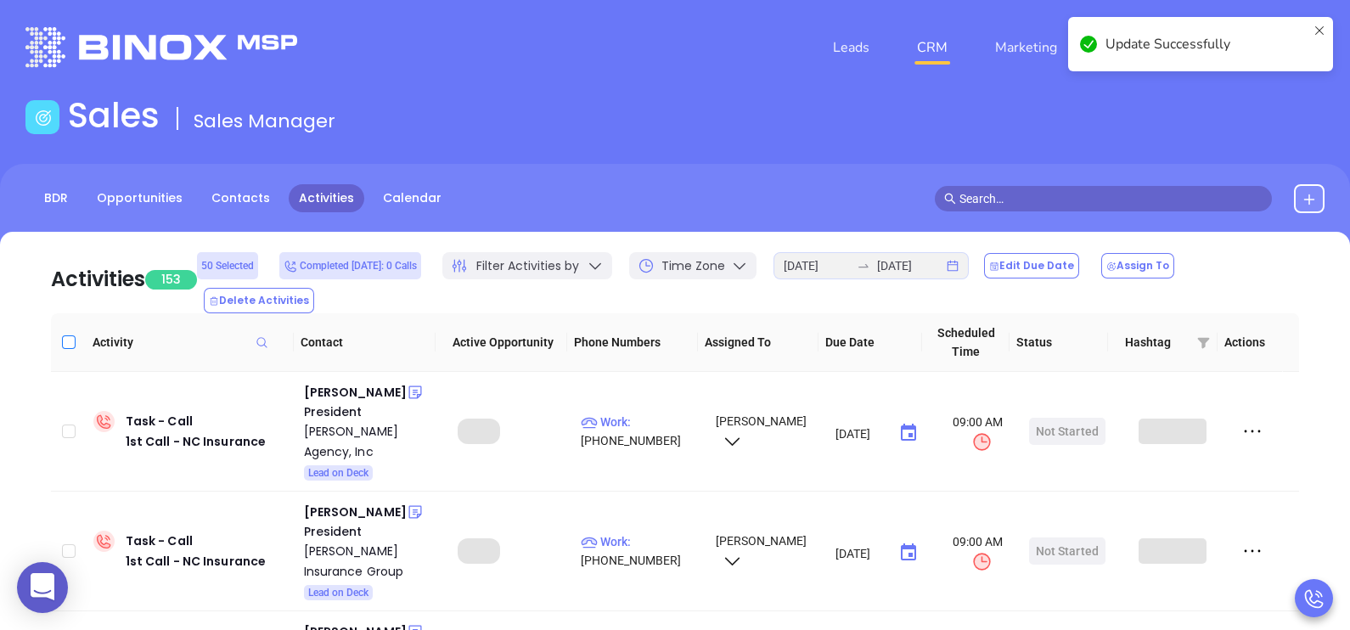
checkbox input "true"
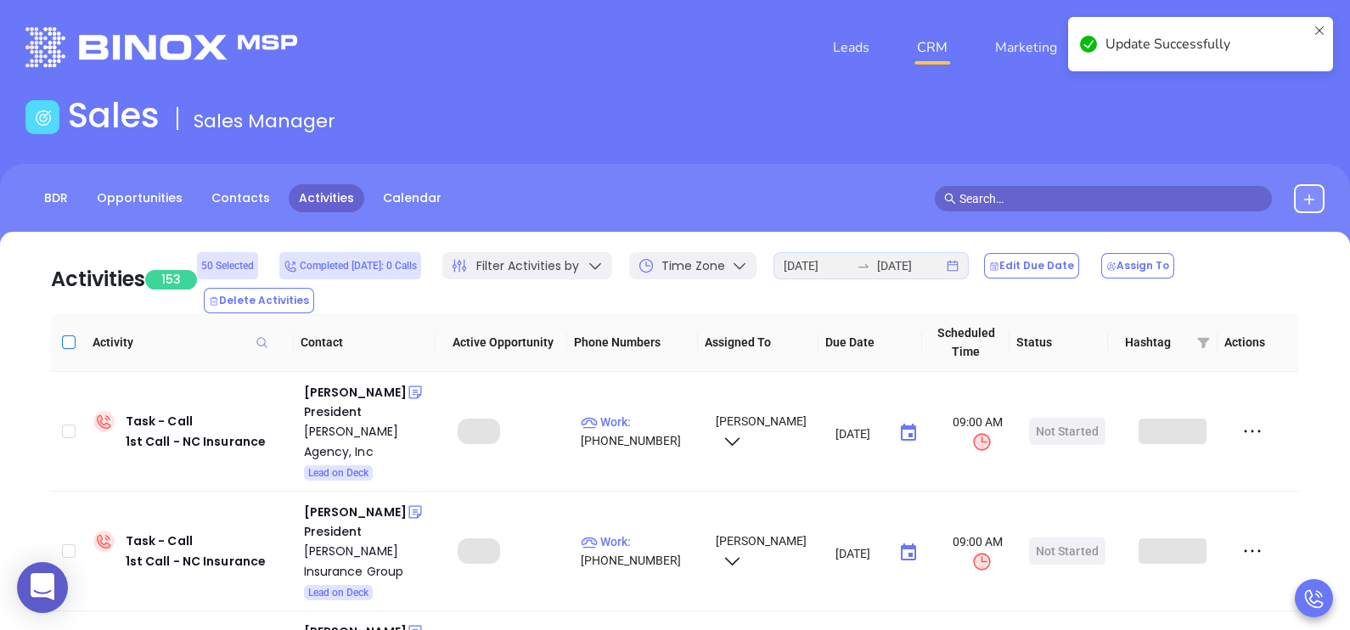
checkbox input "true"
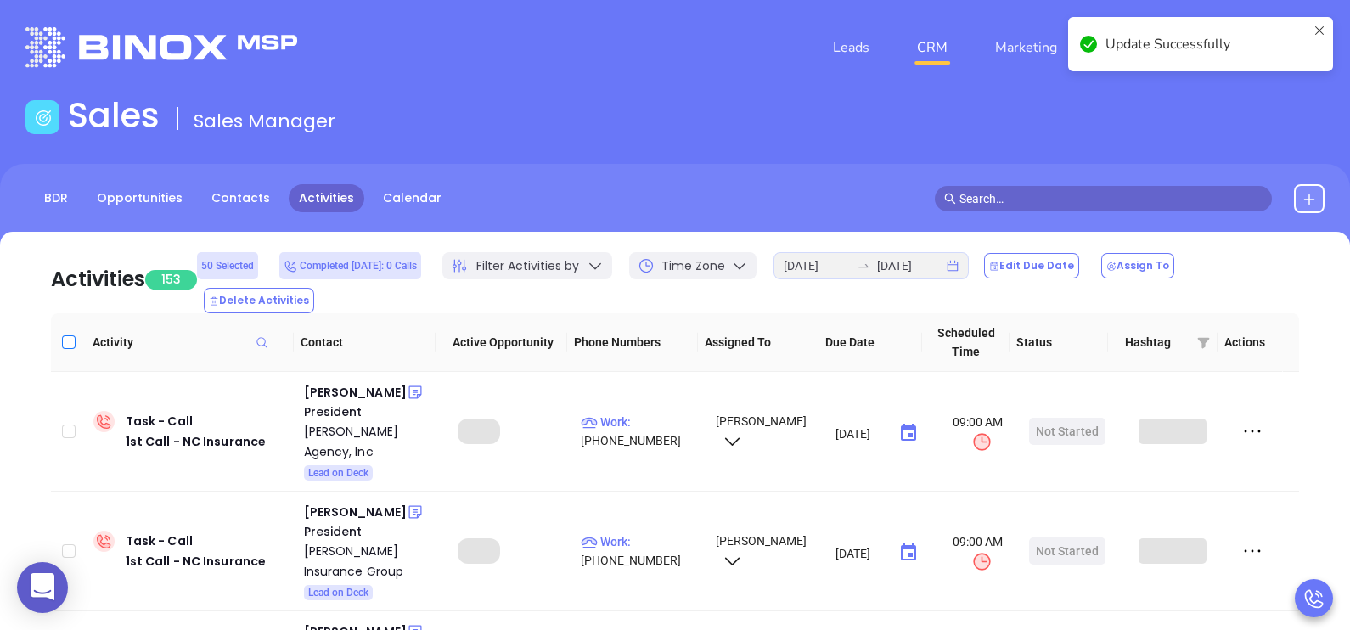
checkbox input "true"
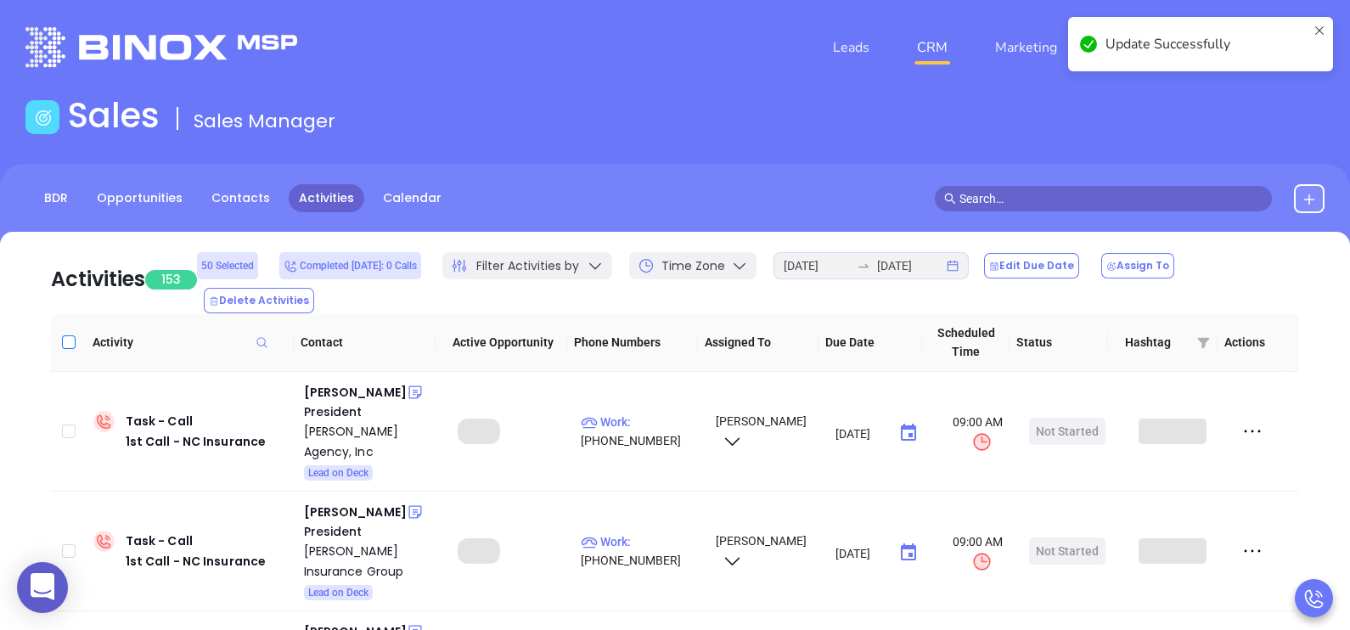
checkbox input "true"
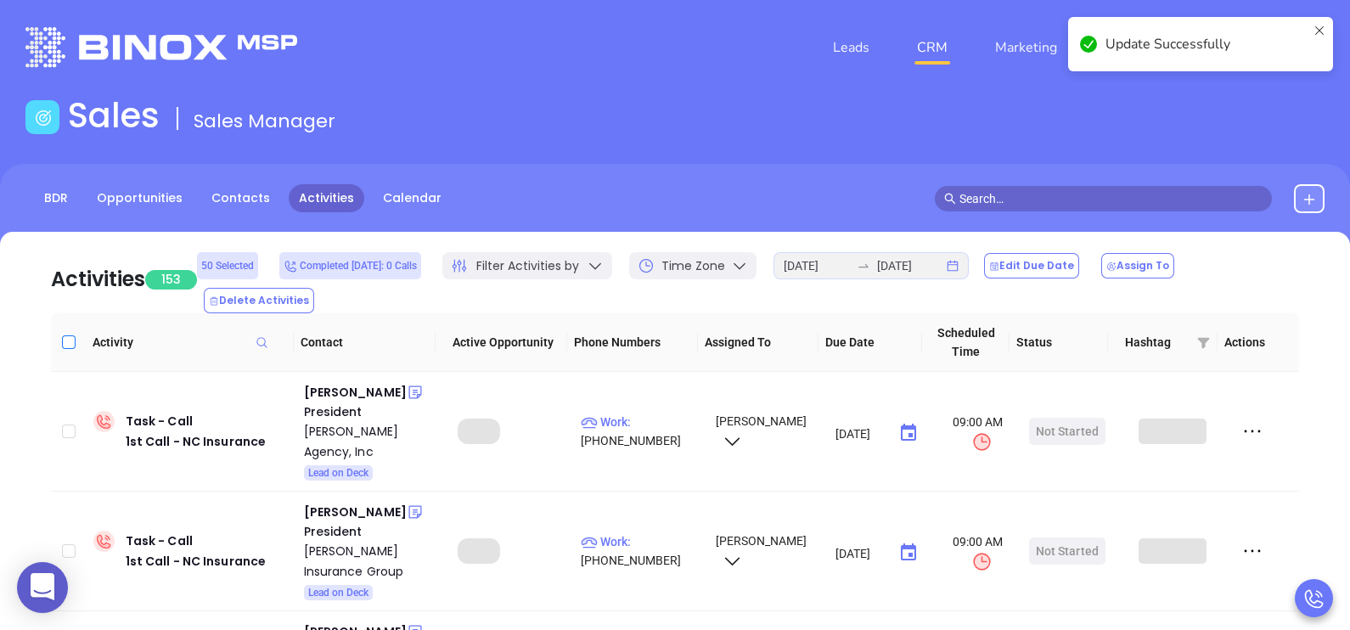
checkbox input "true"
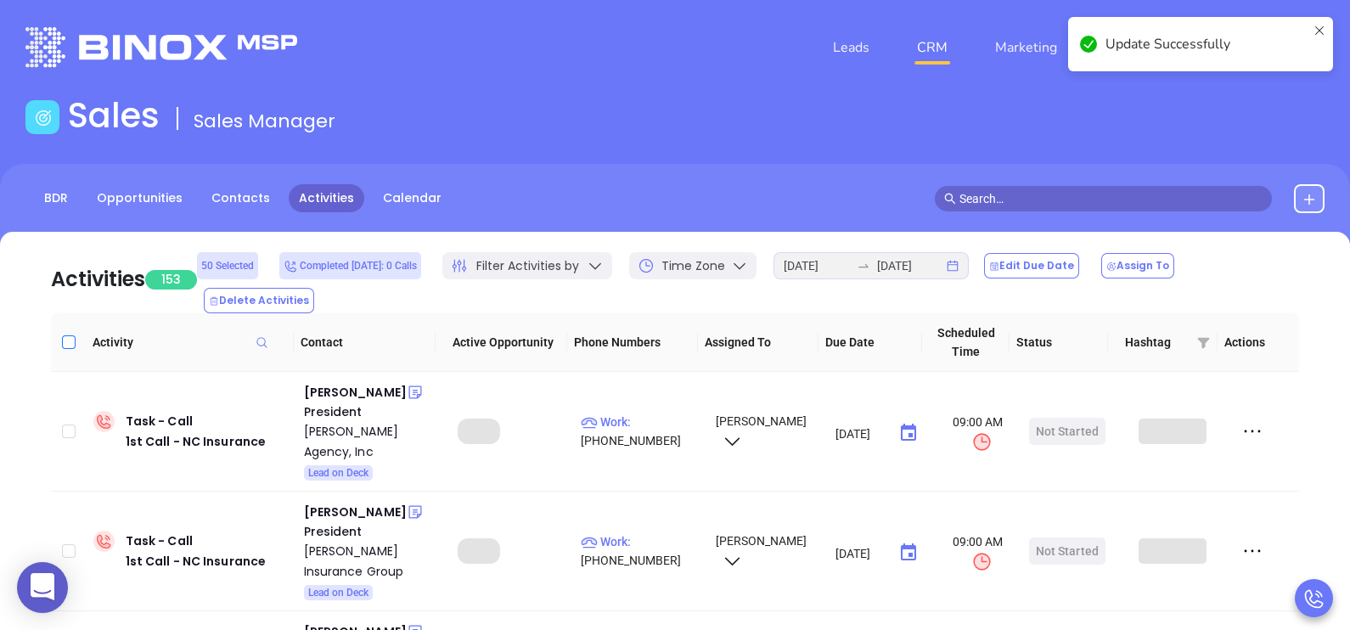
checkbox input "true"
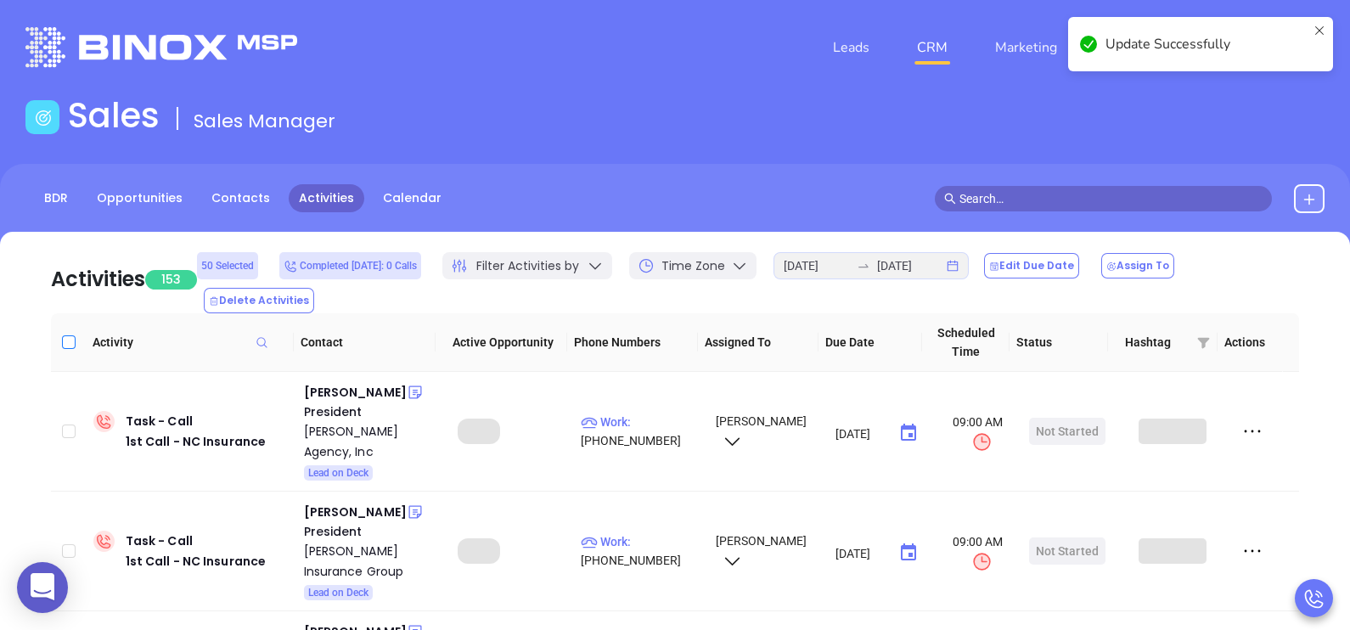
checkbox input "true"
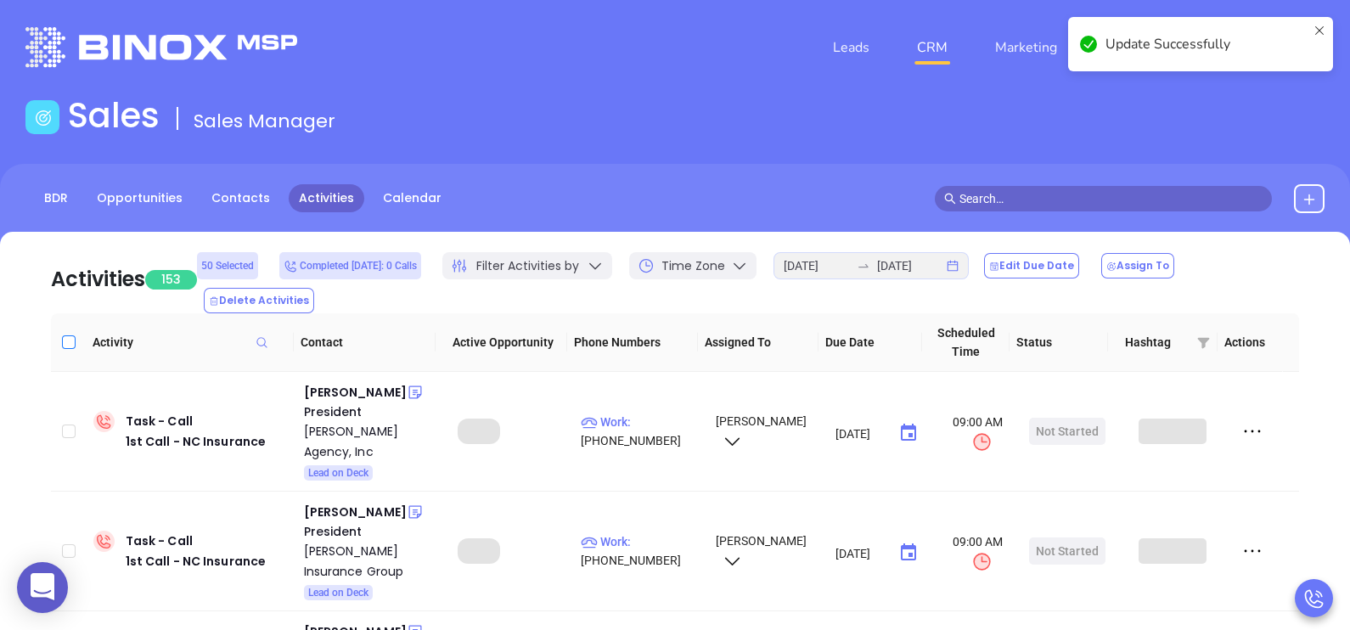
checkbox input "true"
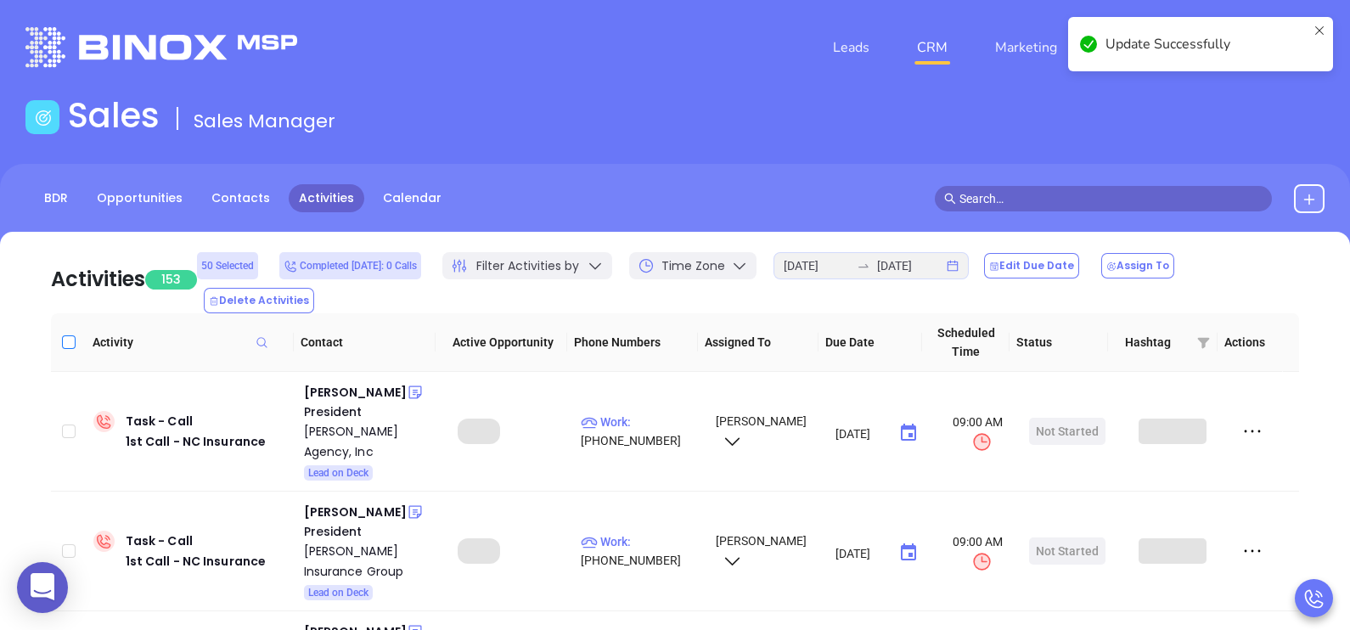
checkbox input "true"
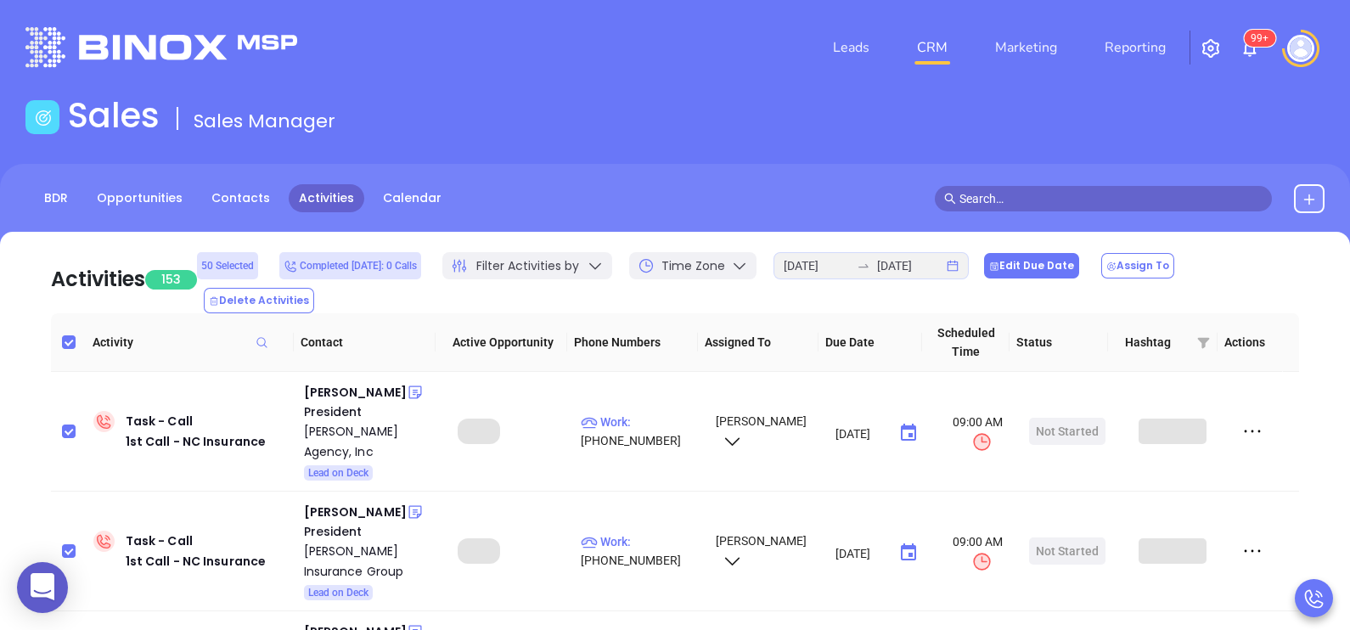
click at [1028, 271] on button "Edit Due Date" at bounding box center [1031, 265] width 95 height 25
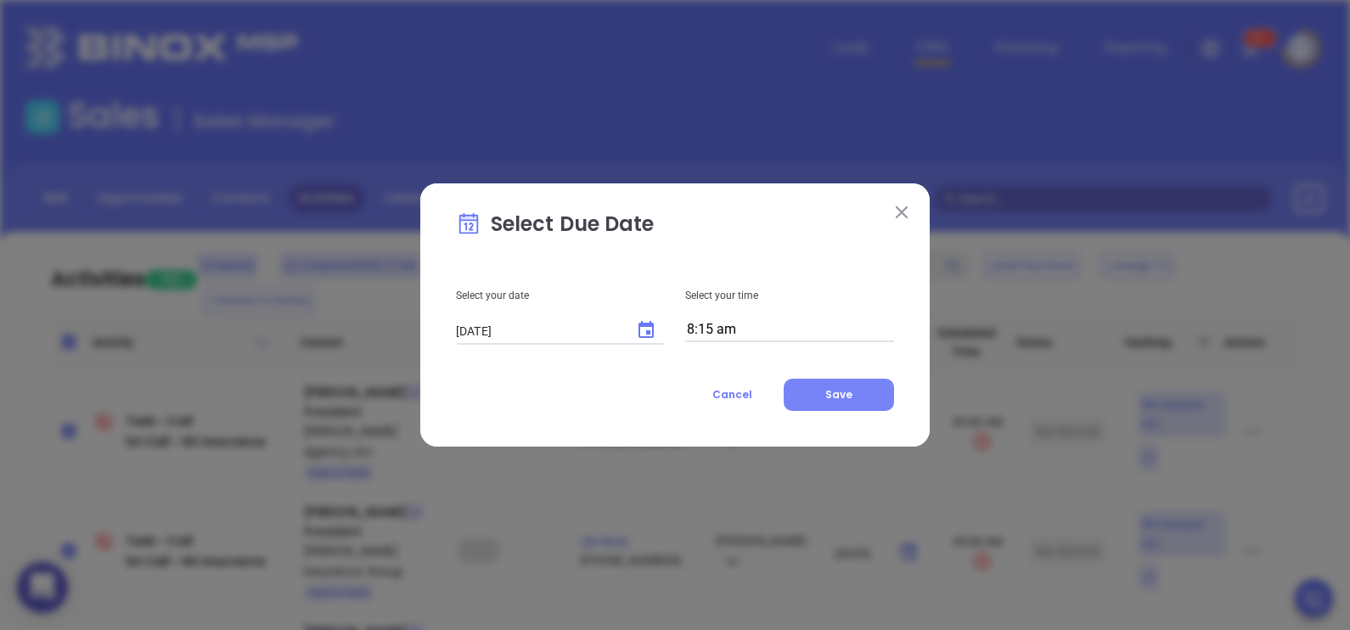
click at [849, 390] on span "Save" at bounding box center [838, 394] width 27 height 14
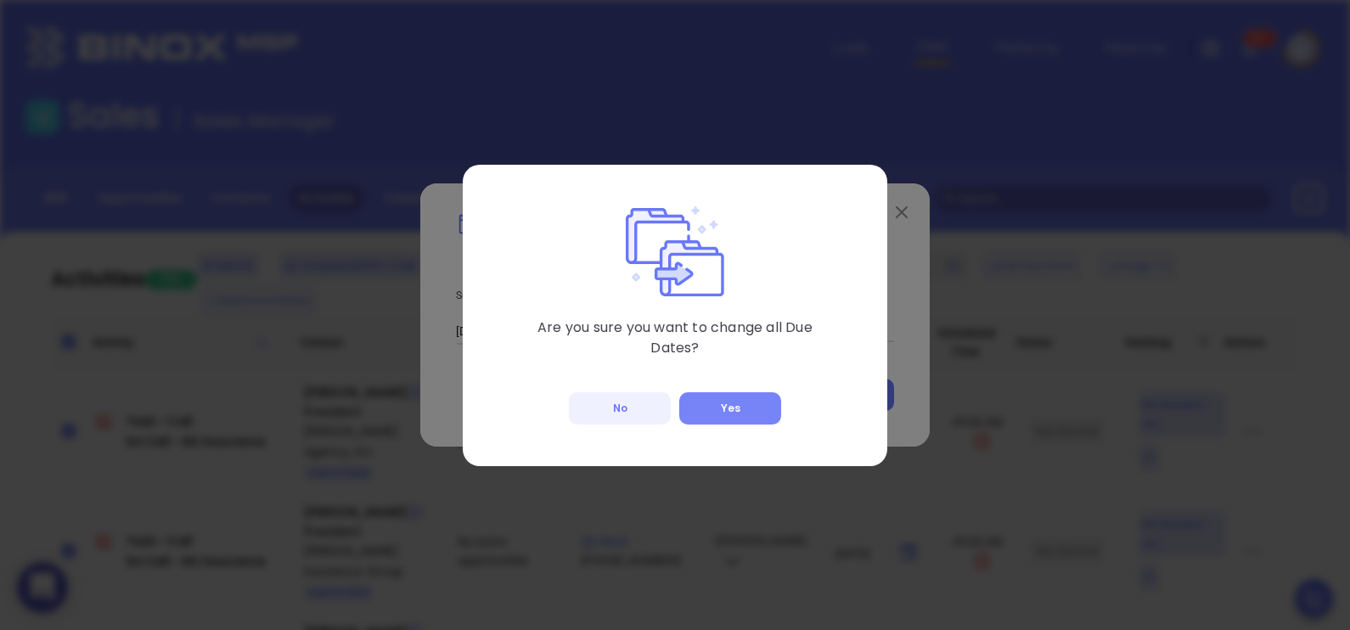
click at [713, 403] on button "Yes" at bounding box center [730, 408] width 102 height 32
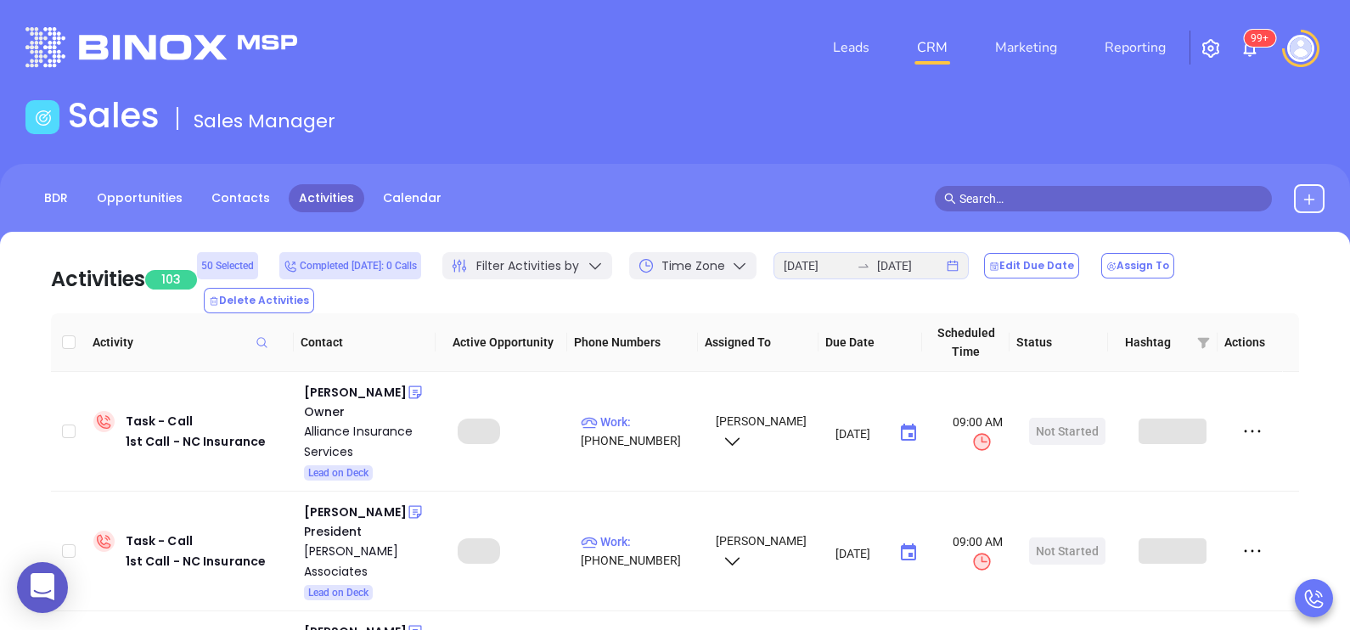
click at [65, 335] on input "Select all" at bounding box center [69, 342] width 14 height 14
checkbox input "true"
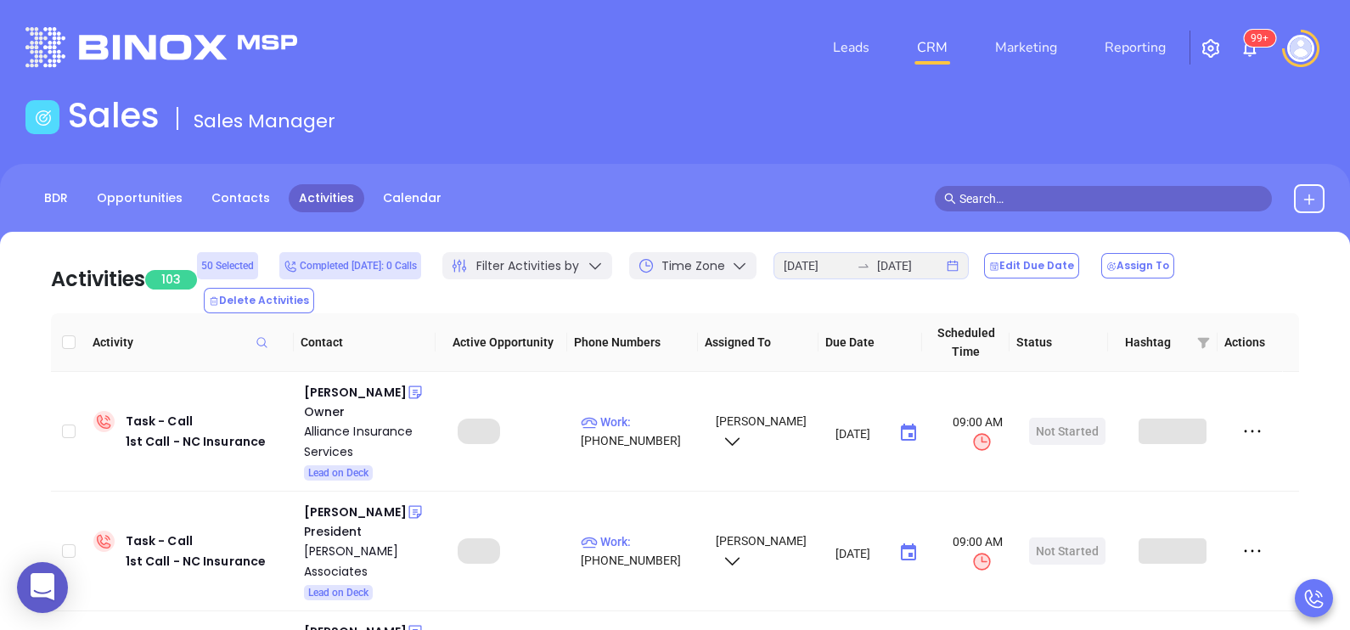
checkbox input "true"
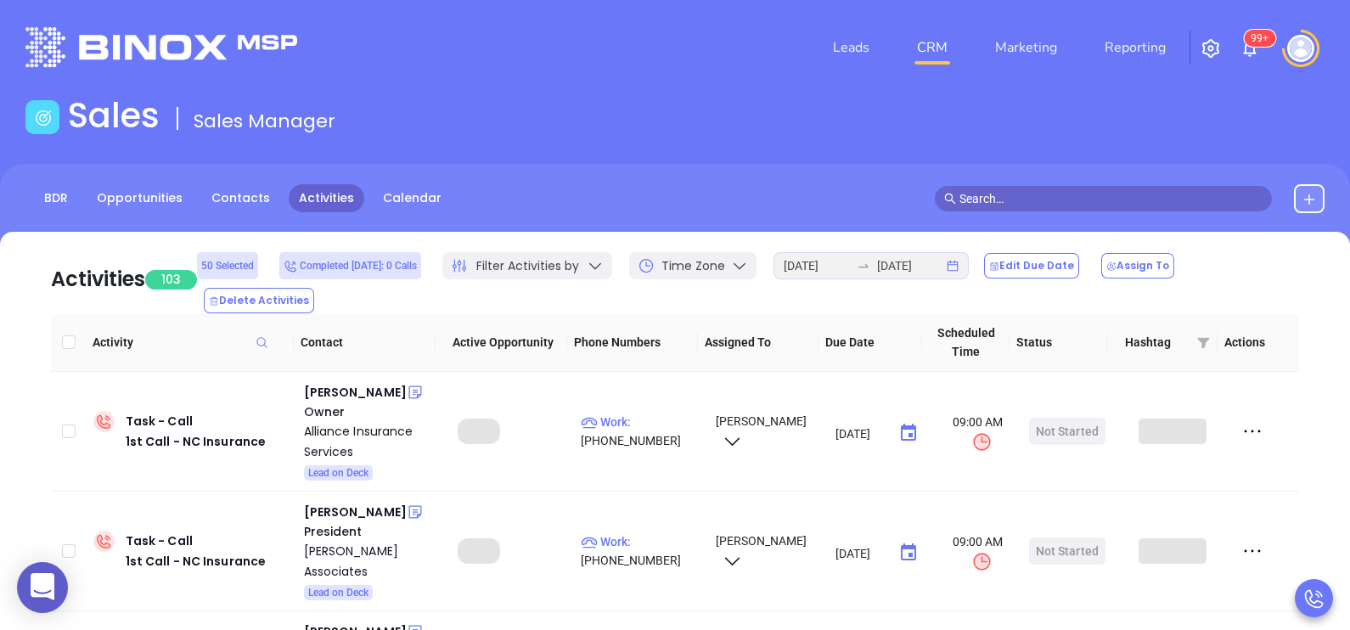
checkbox input "true"
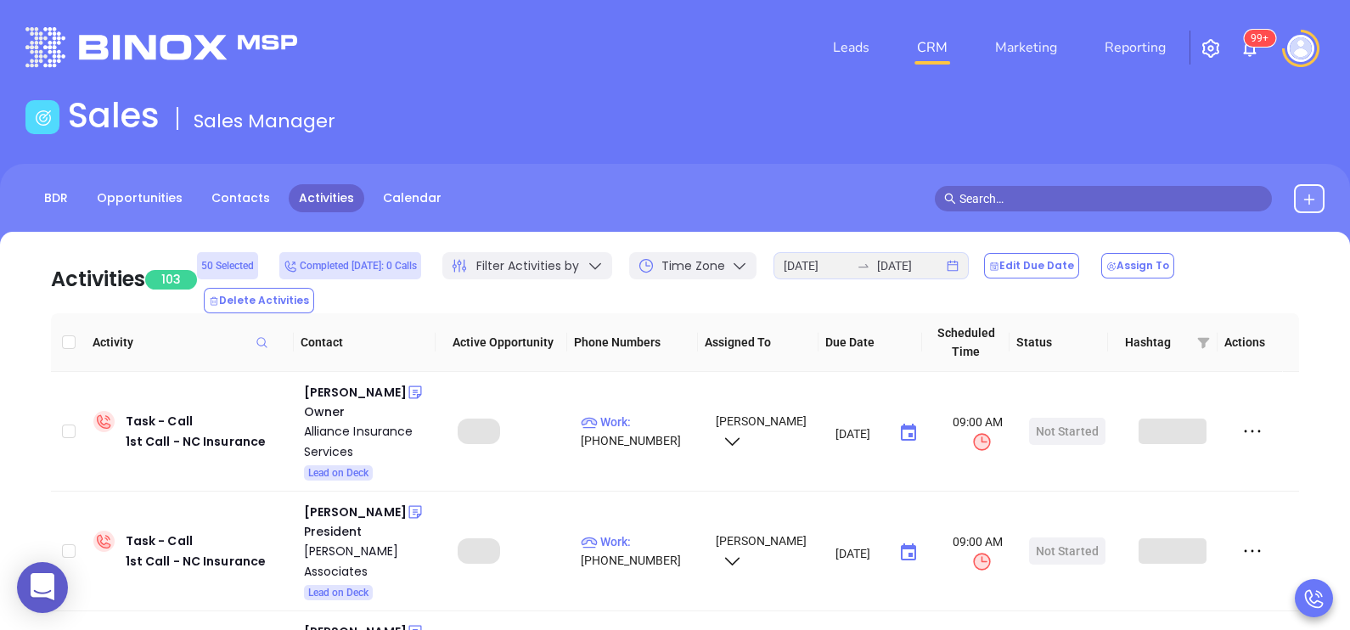
checkbox input "true"
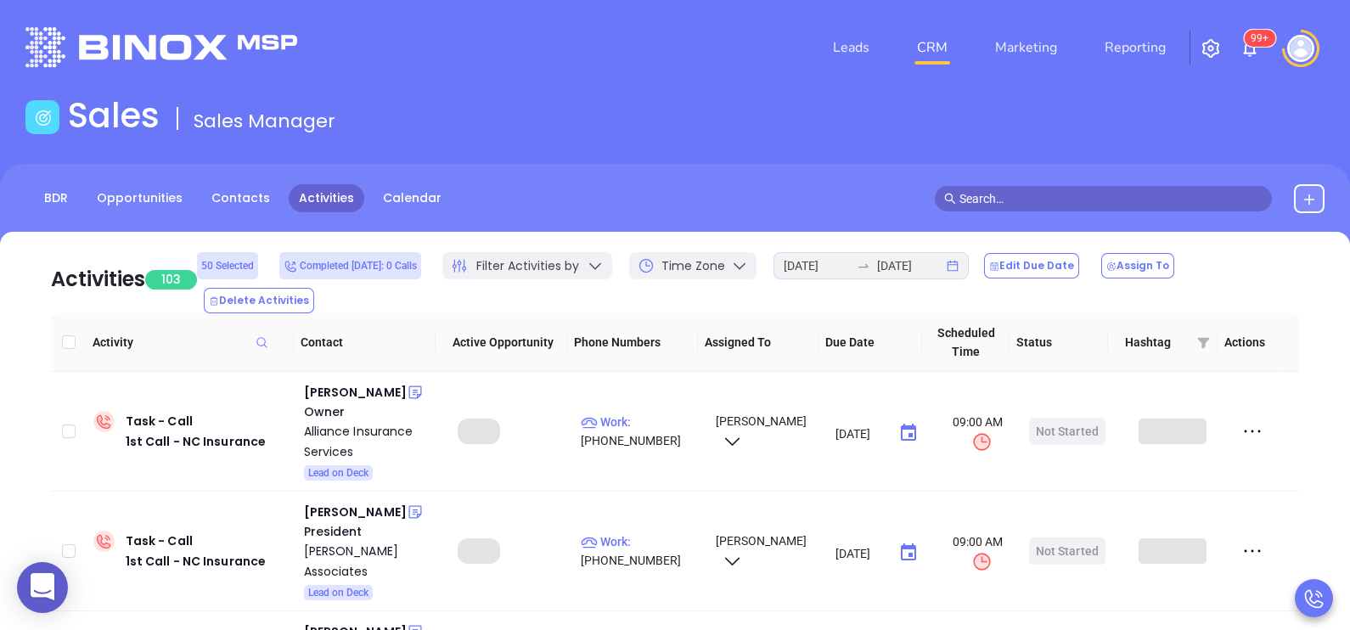
checkbox input "true"
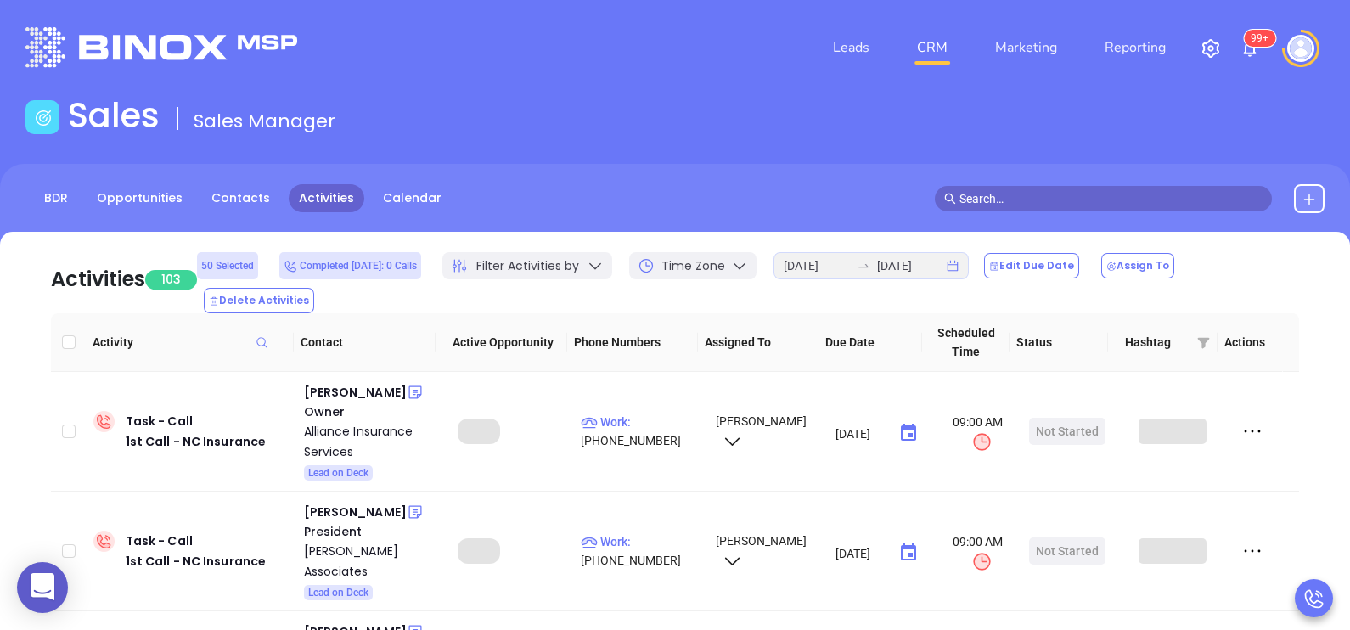
checkbox input "true"
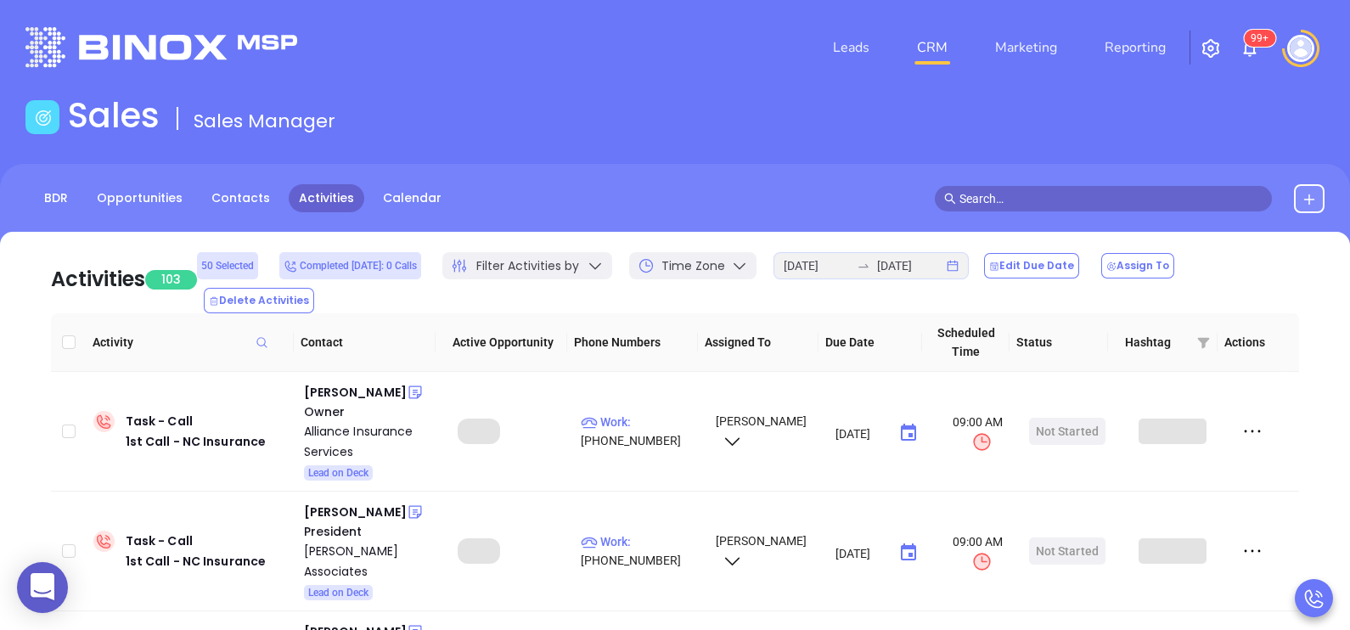
checkbox input "true"
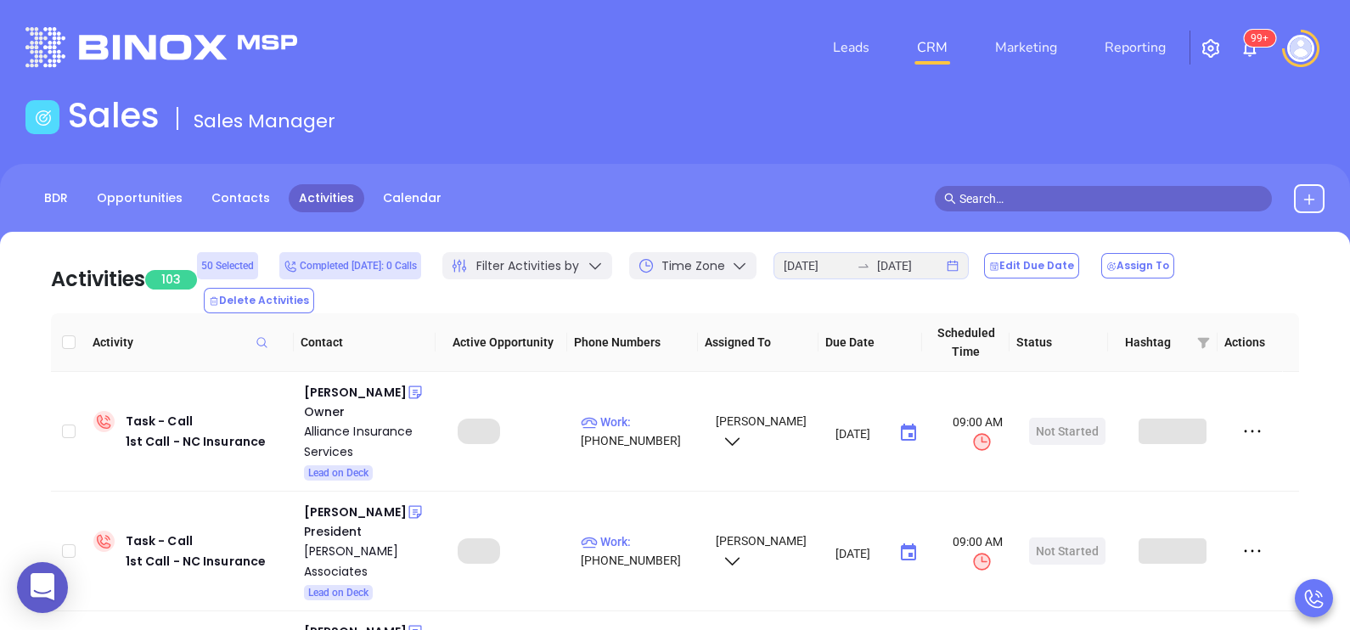
checkbox input "true"
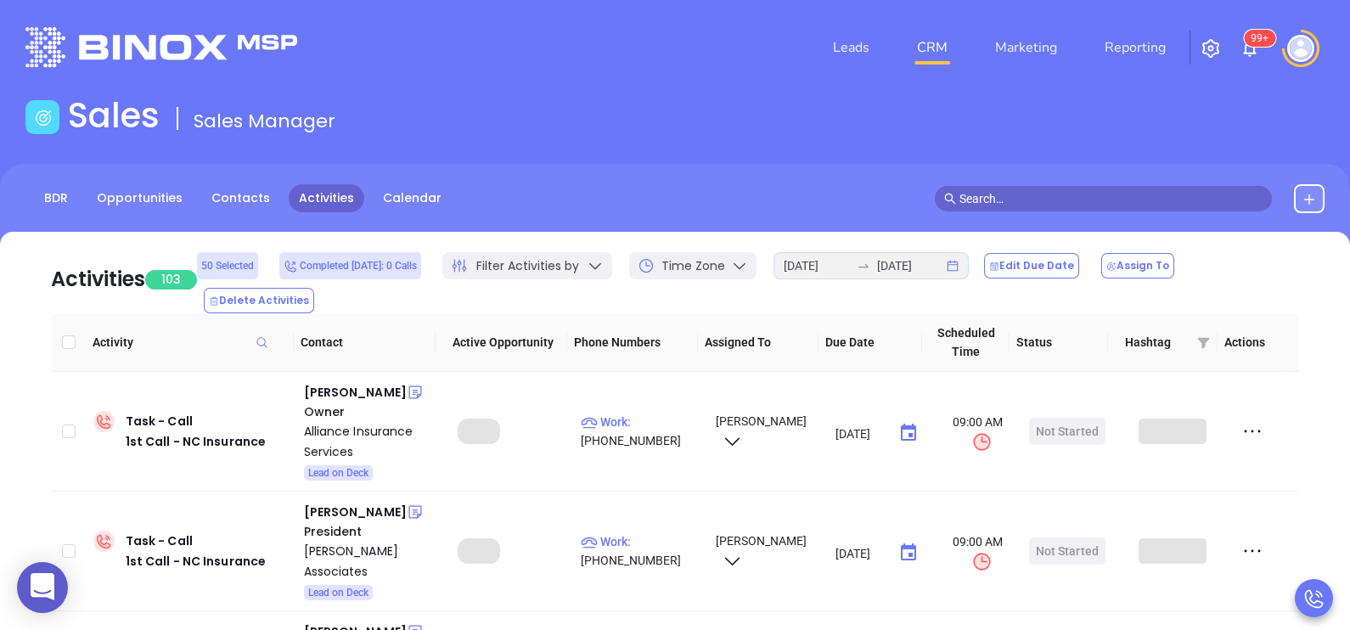
checkbox input "true"
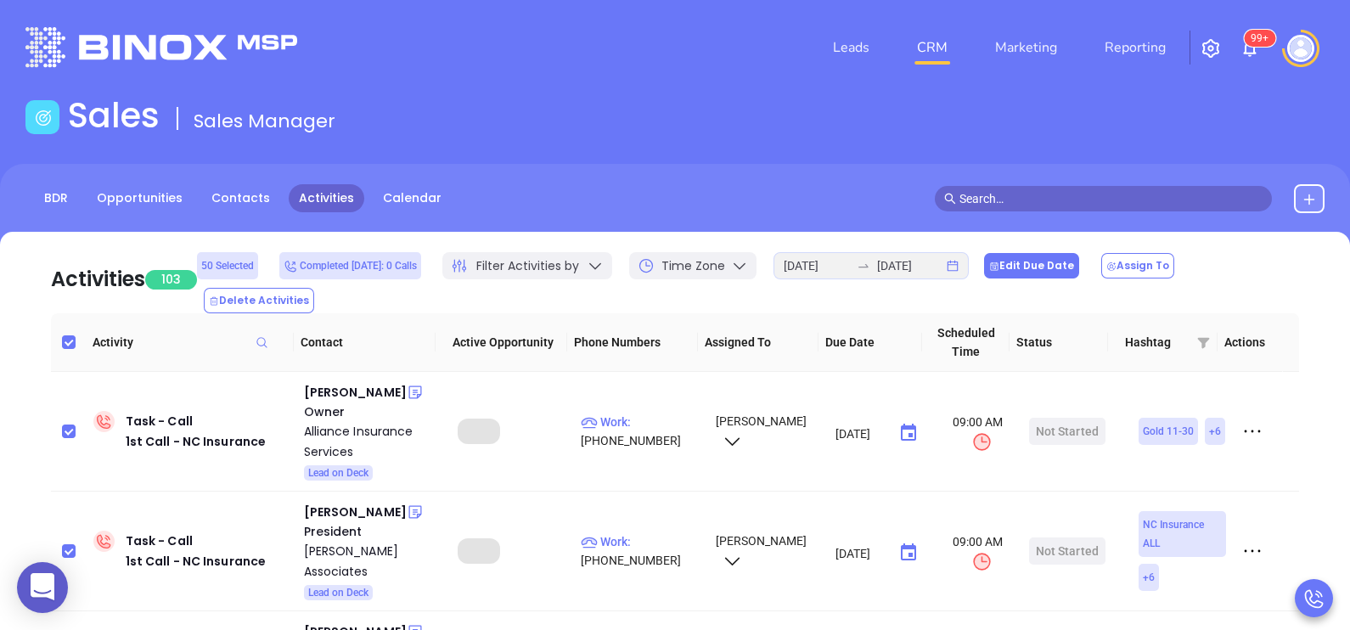
click at [1044, 275] on button "Edit Due Date" at bounding box center [1031, 265] width 95 height 25
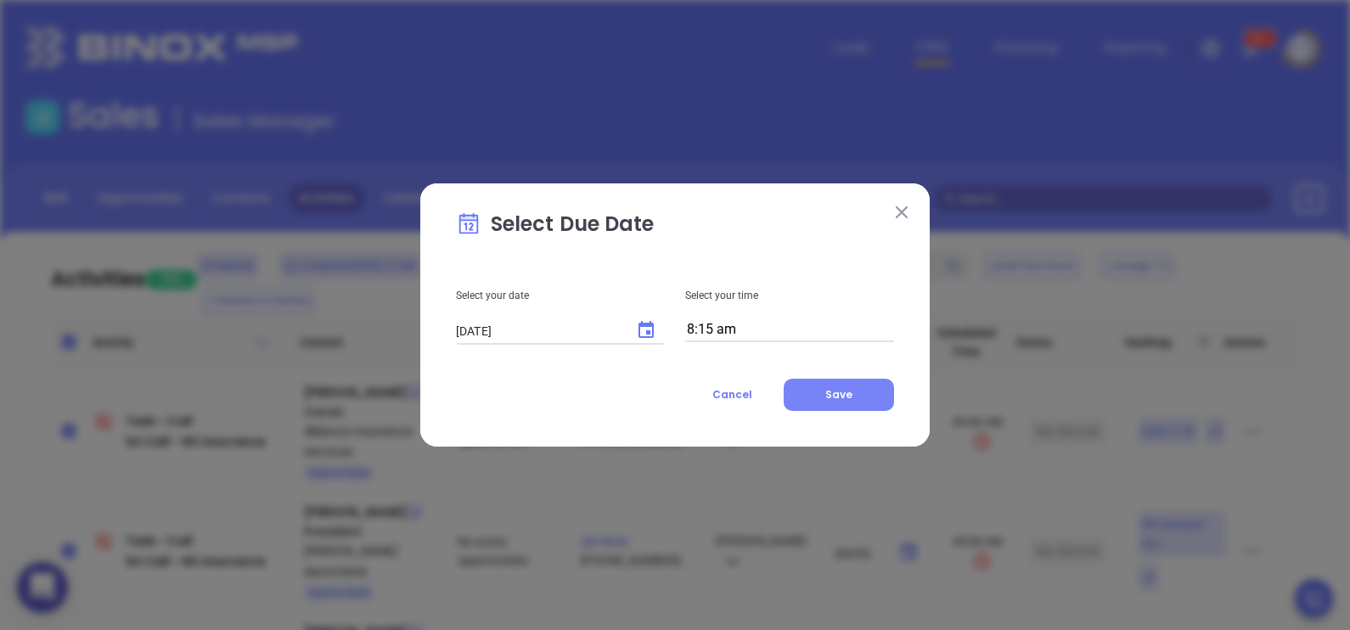
click at [819, 390] on button "Save" at bounding box center [838, 395] width 110 height 32
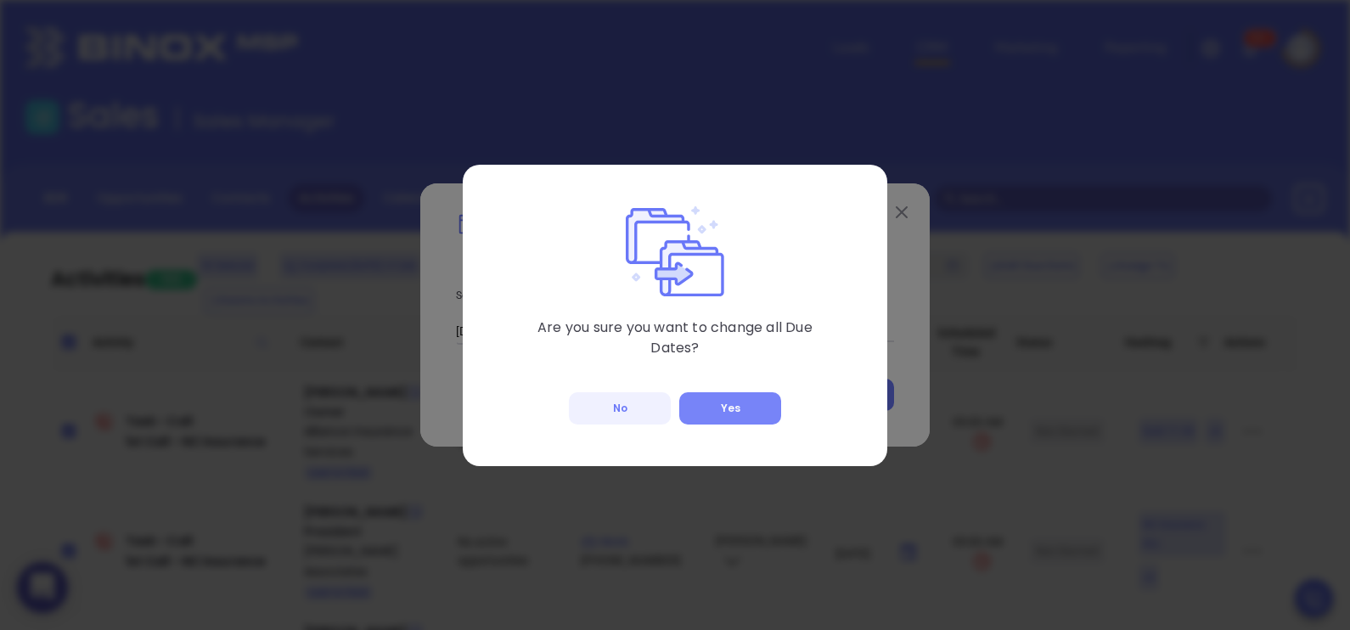
click at [762, 409] on button "Yes" at bounding box center [730, 408] width 102 height 32
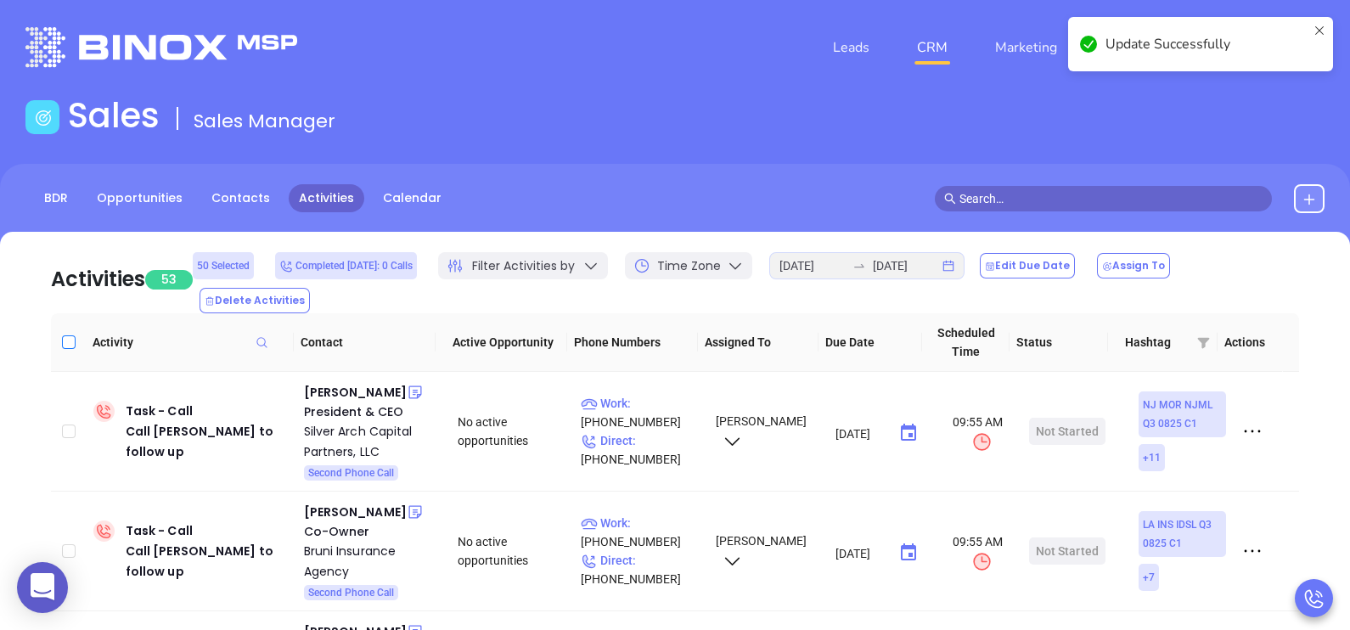
click at [68, 335] on input "Select all" at bounding box center [69, 342] width 14 height 14
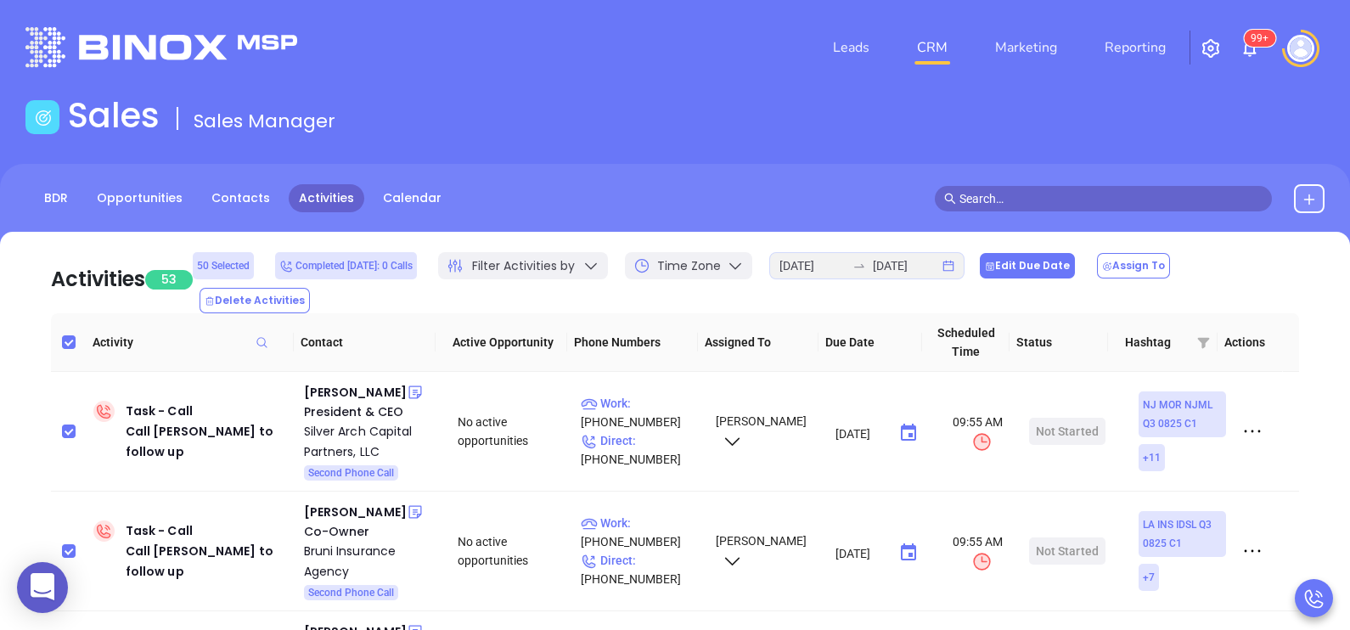
click at [1044, 278] on button "Edit Due Date" at bounding box center [1027, 265] width 95 height 25
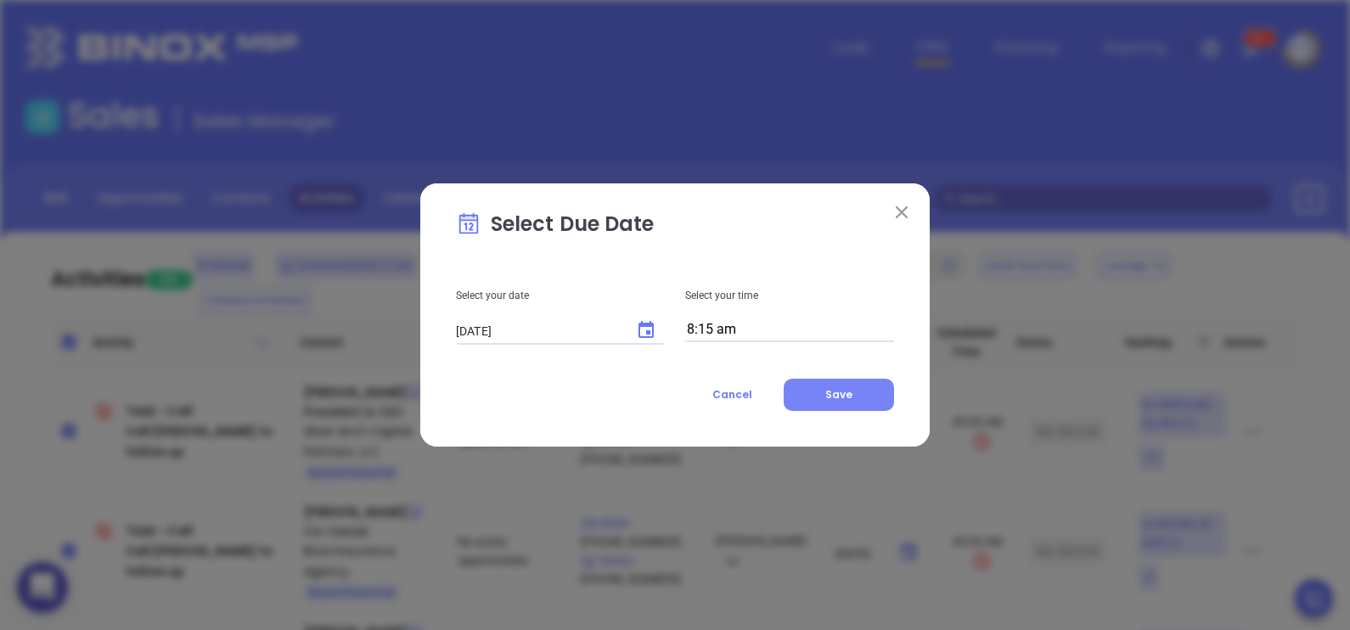
click at [844, 395] on span "Save" at bounding box center [838, 394] width 27 height 14
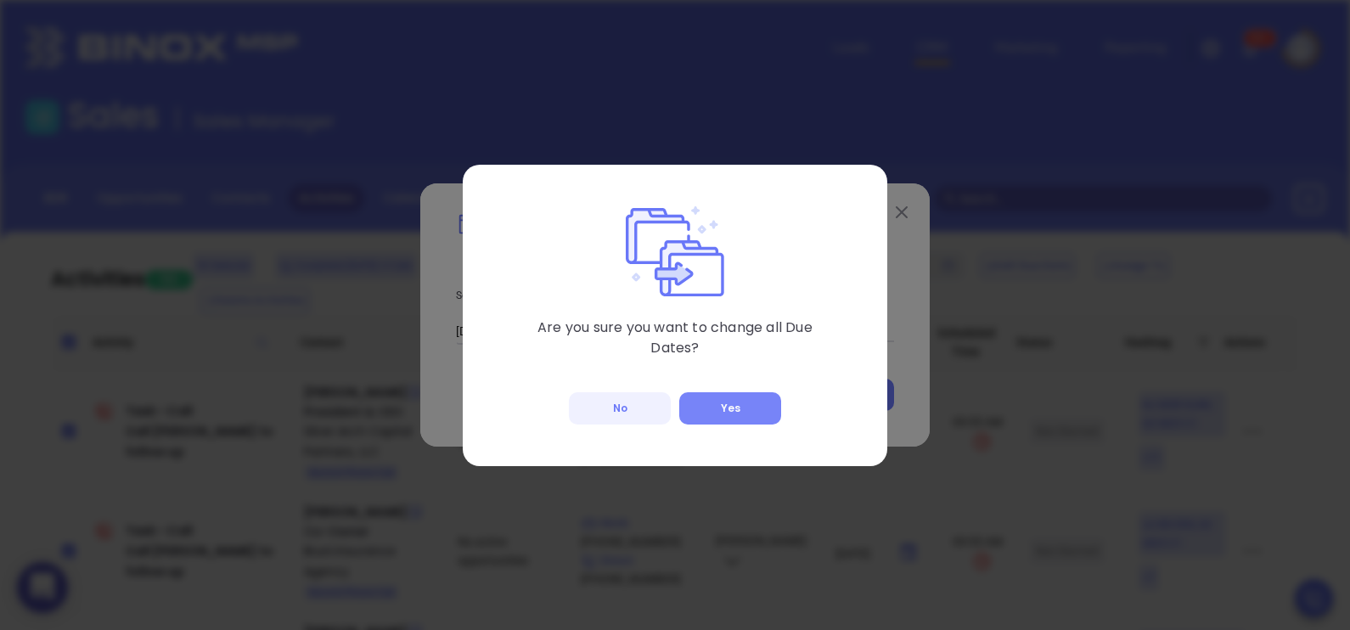
click at [735, 402] on button "Yes" at bounding box center [730, 408] width 102 height 32
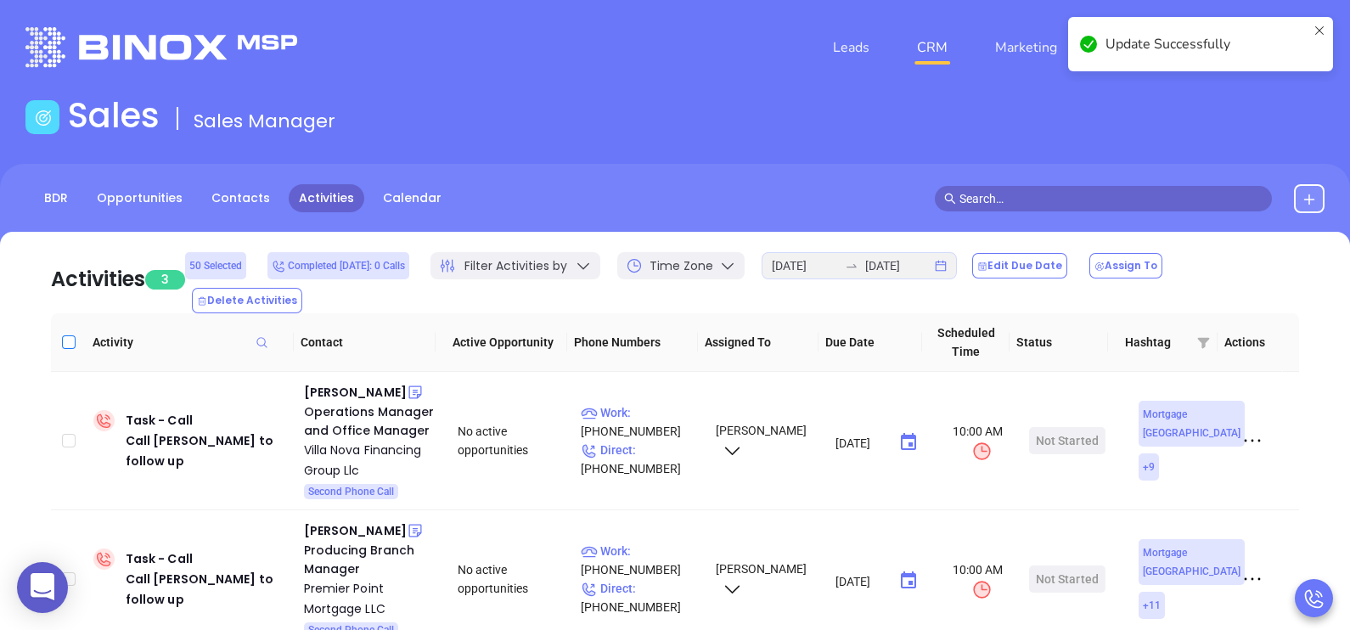
click at [67, 335] on input "Select all" at bounding box center [69, 342] width 14 height 14
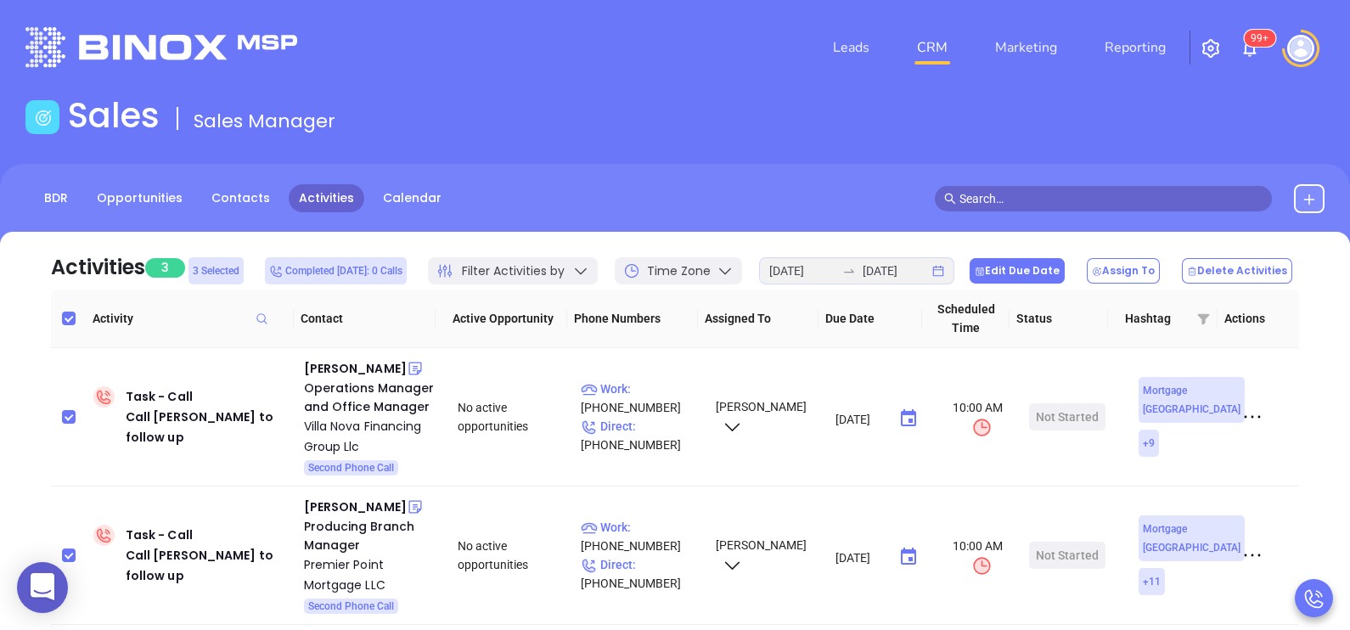
click at [1010, 275] on button "Edit Due Date" at bounding box center [1016, 270] width 95 height 25
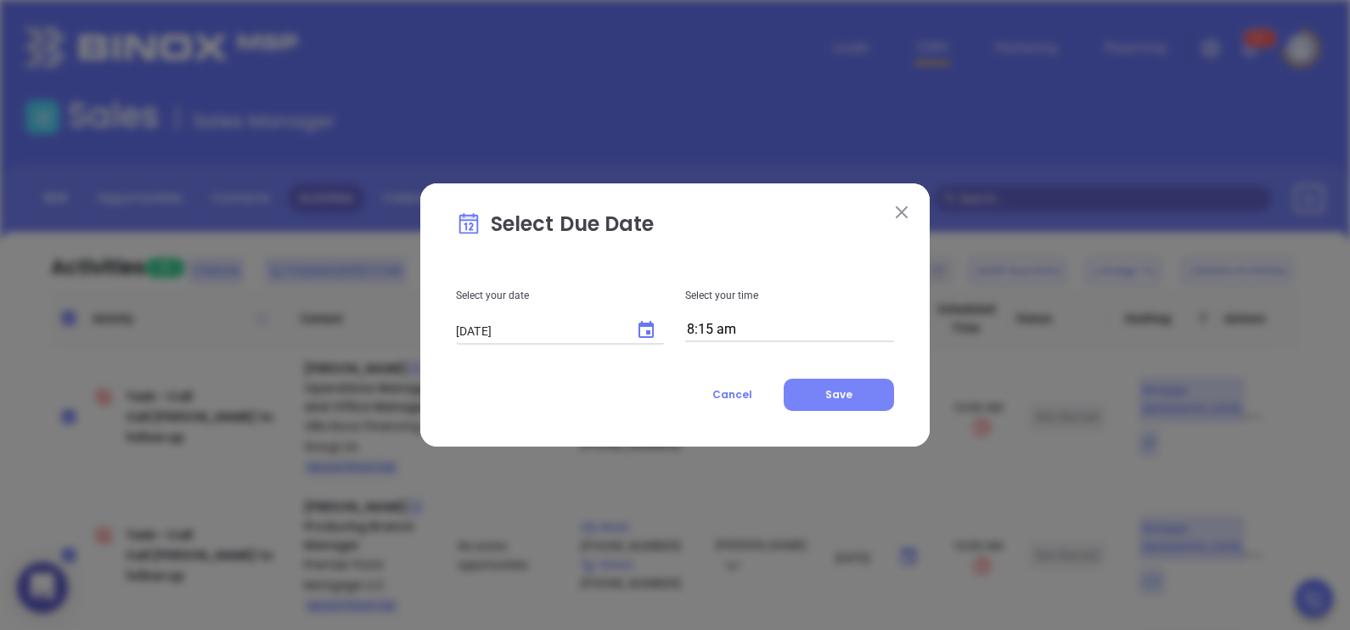
click at [815, 393] on button "Save" at bounding box center [838, 395] width 110 height 32
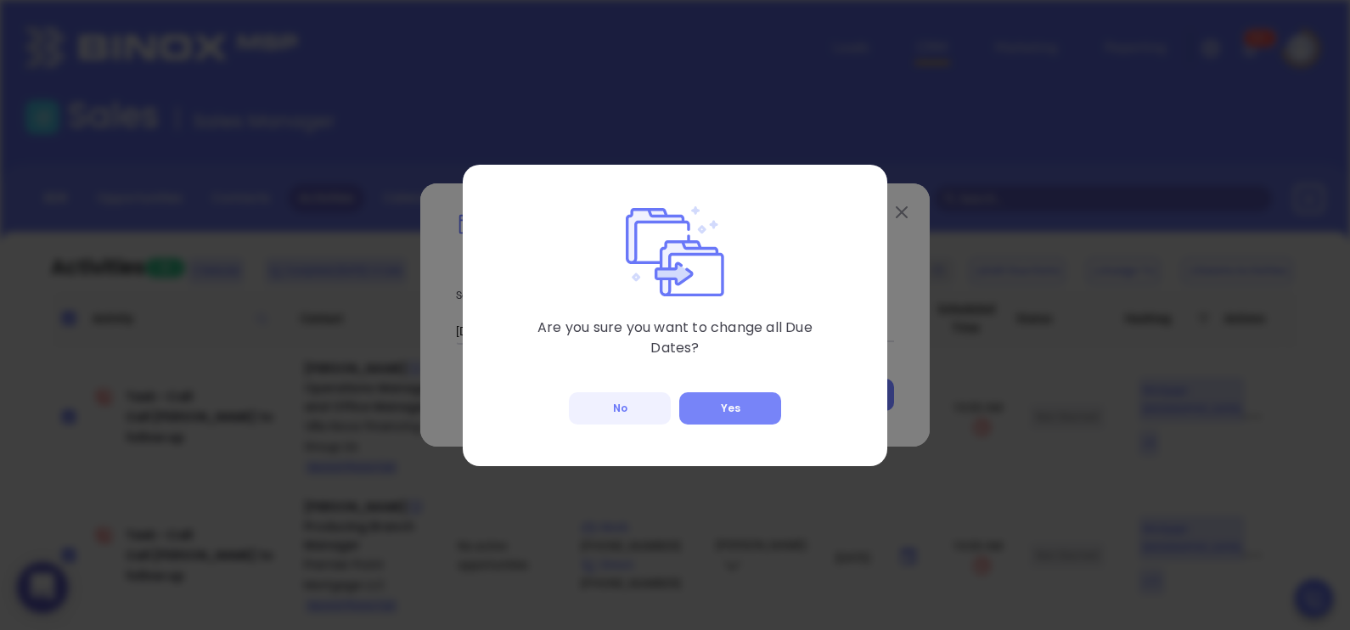
click at [746, 411] on button "Yes" at bounding box center [730, 408] width 102 height 32
